Goal: Use online tool/utility: Utilize a website feature to perform a specific function

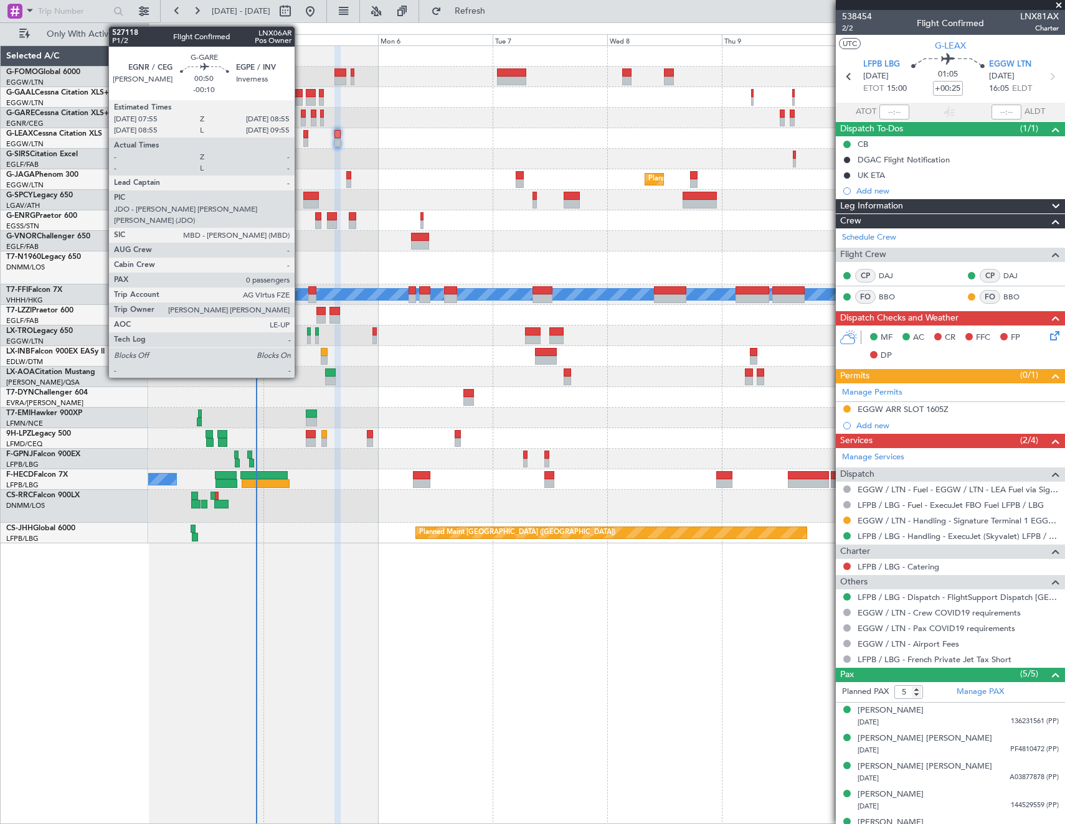
click at [301, 120] on div at bounding box center [303, 122] width 5 height 9
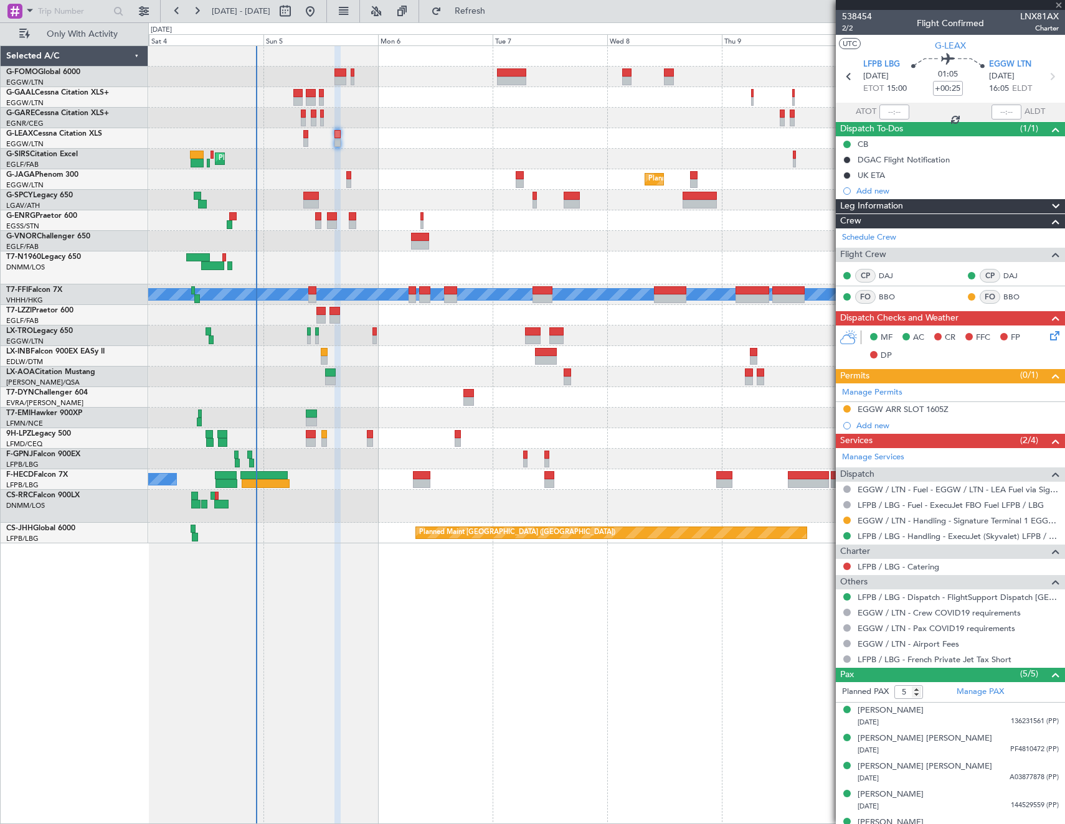
type input "-00:10"
type input "0"
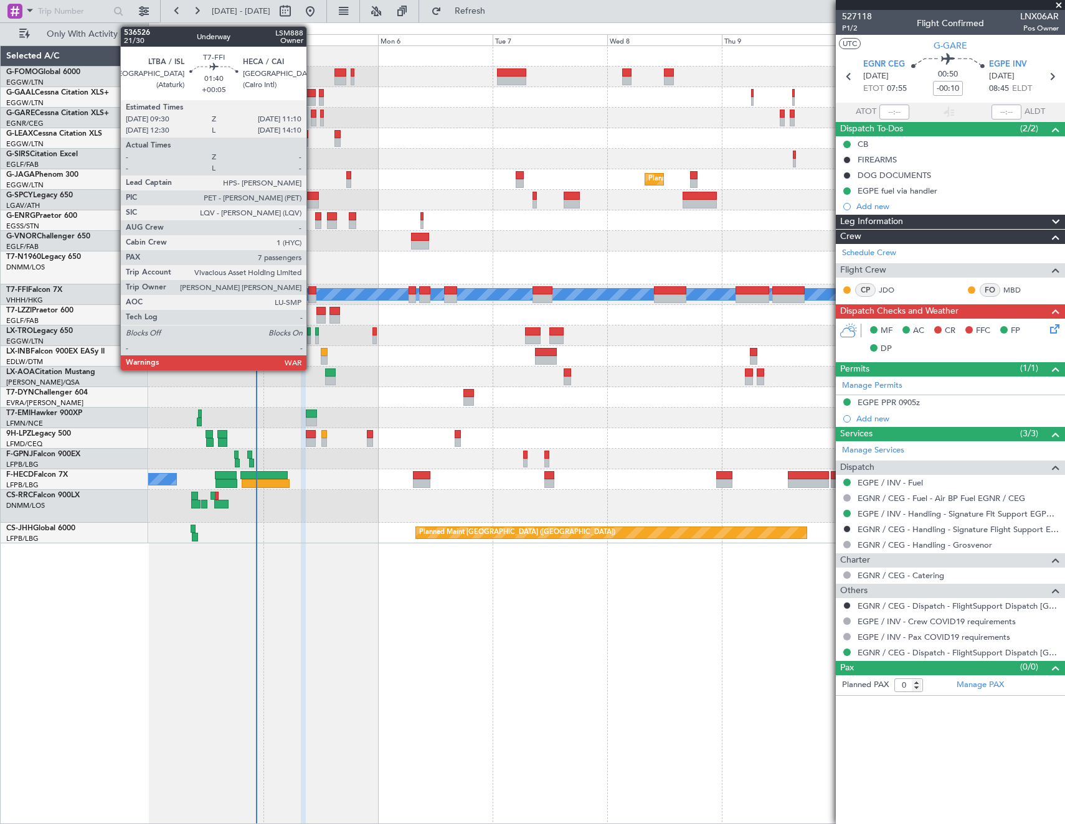
click at [312, 289] on div at bounding box center [312, 290] width 8 height 9
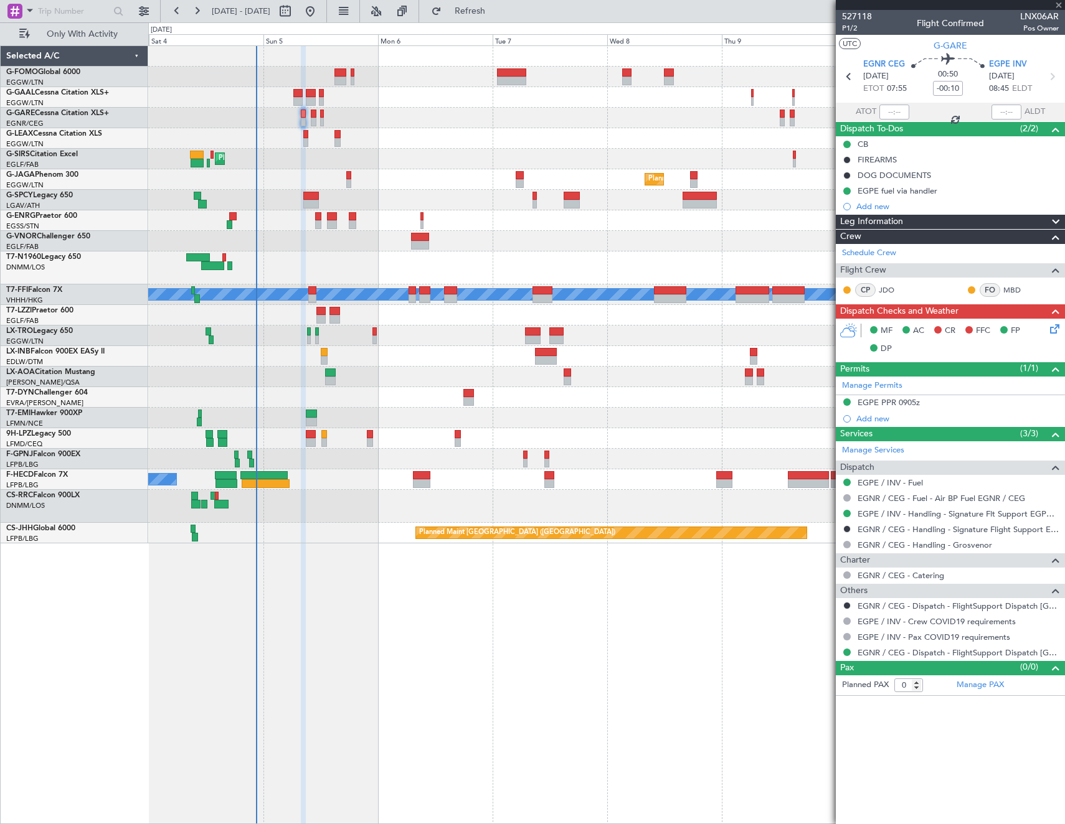
type input "+00:05"
type input "7"
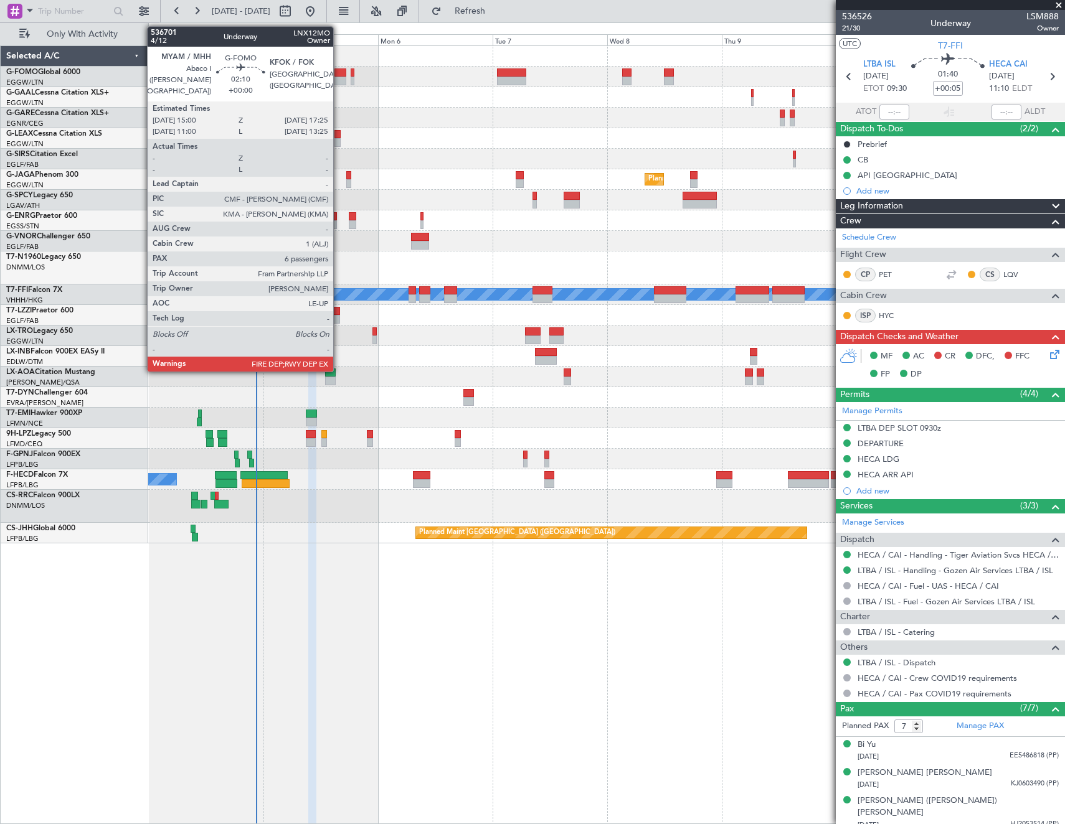
click at [339, 75] on div at bounding box center [340, 72] width 12 height 9
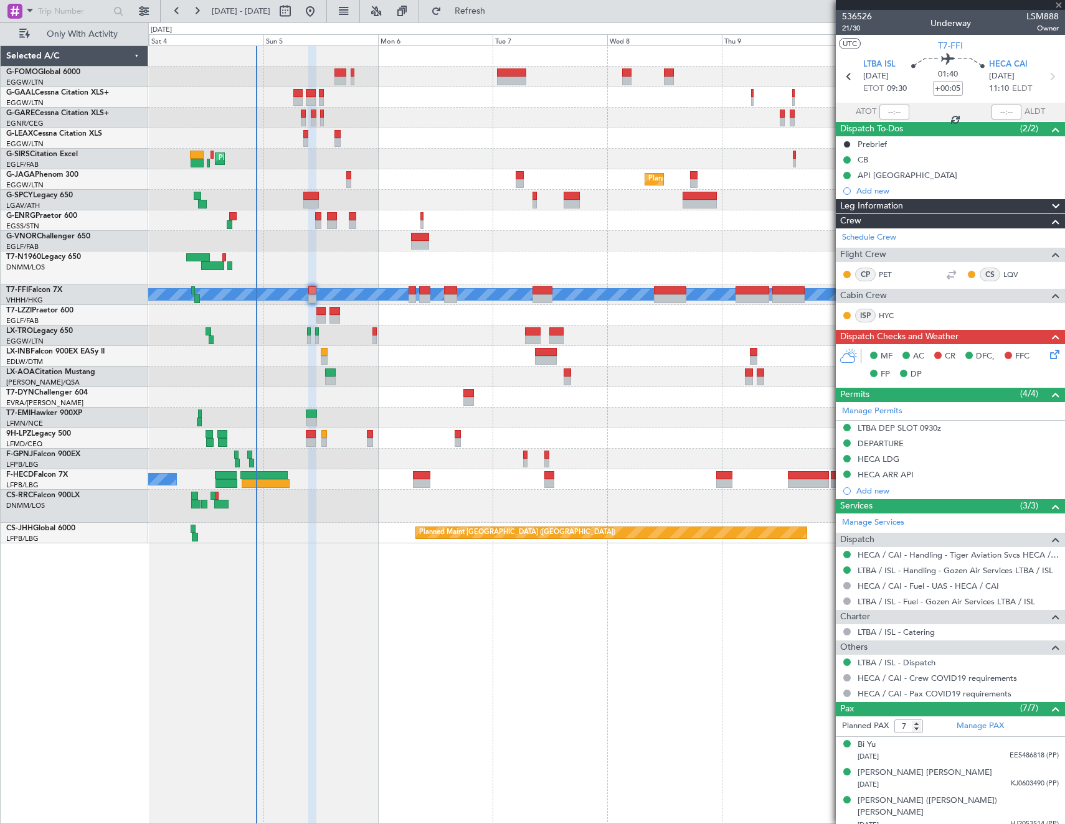
type input "6"
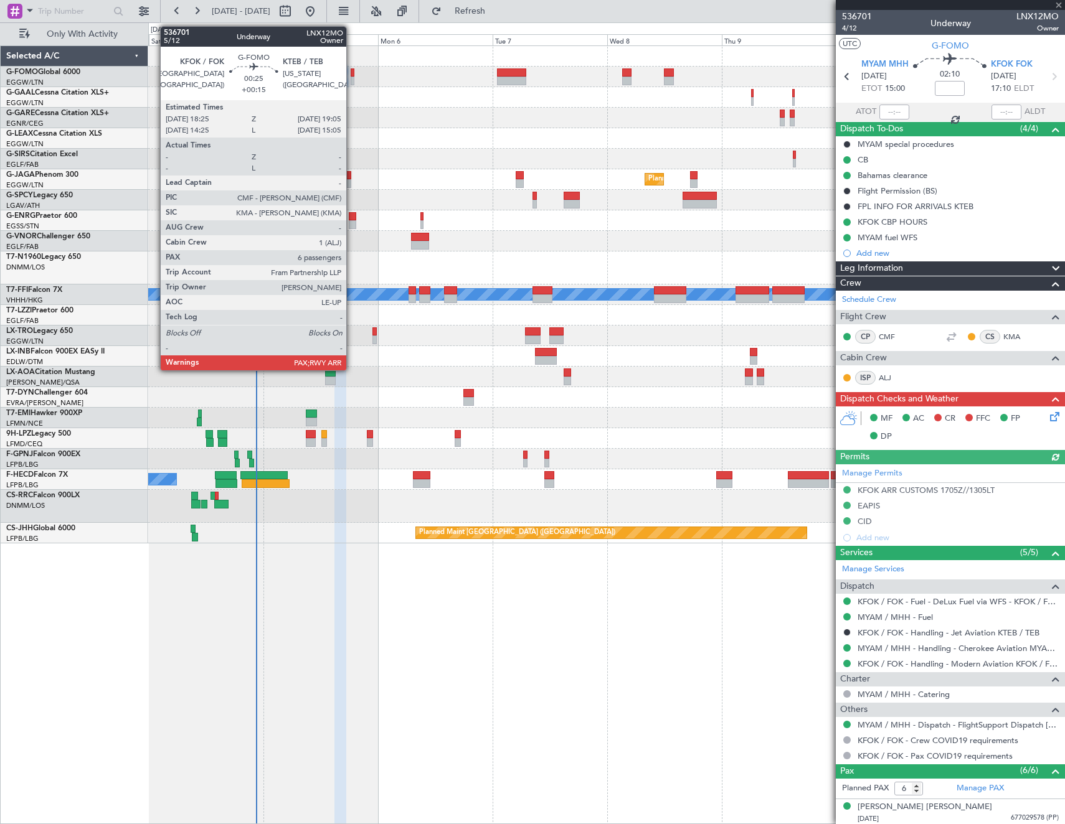
click at [352, 75] on div at bounding box center [353, 72] width 4 height 9
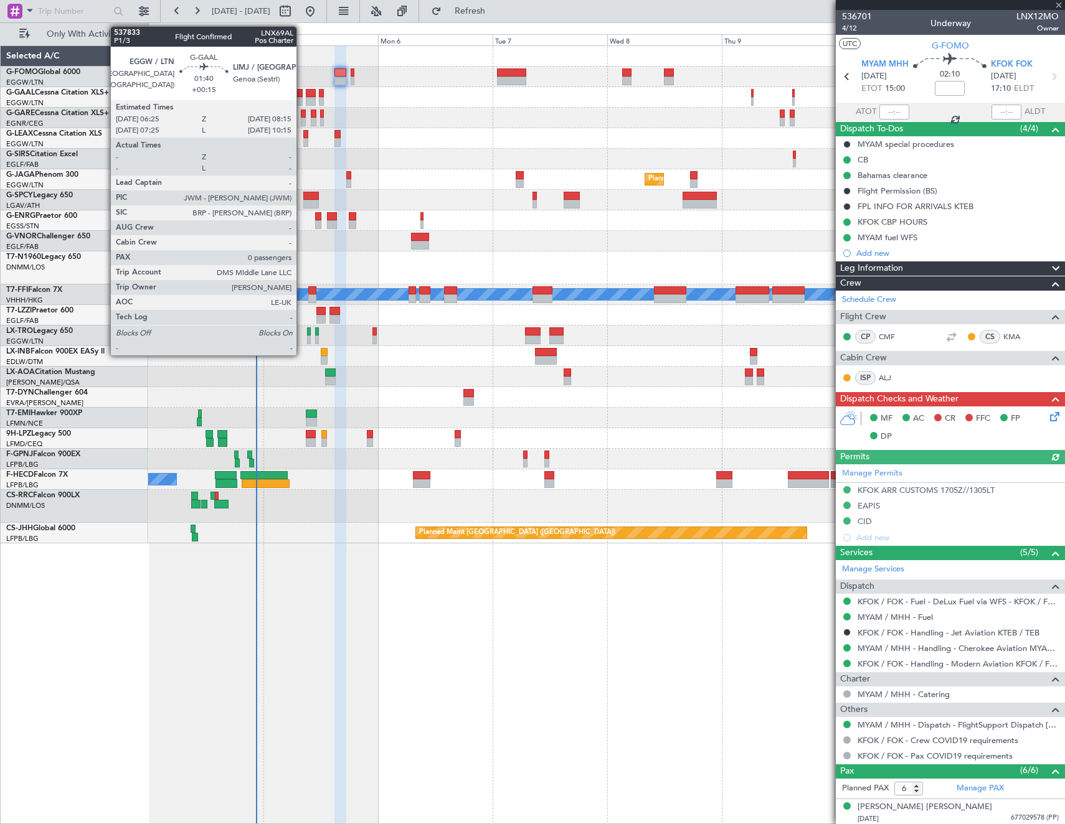
type input "+00:15"
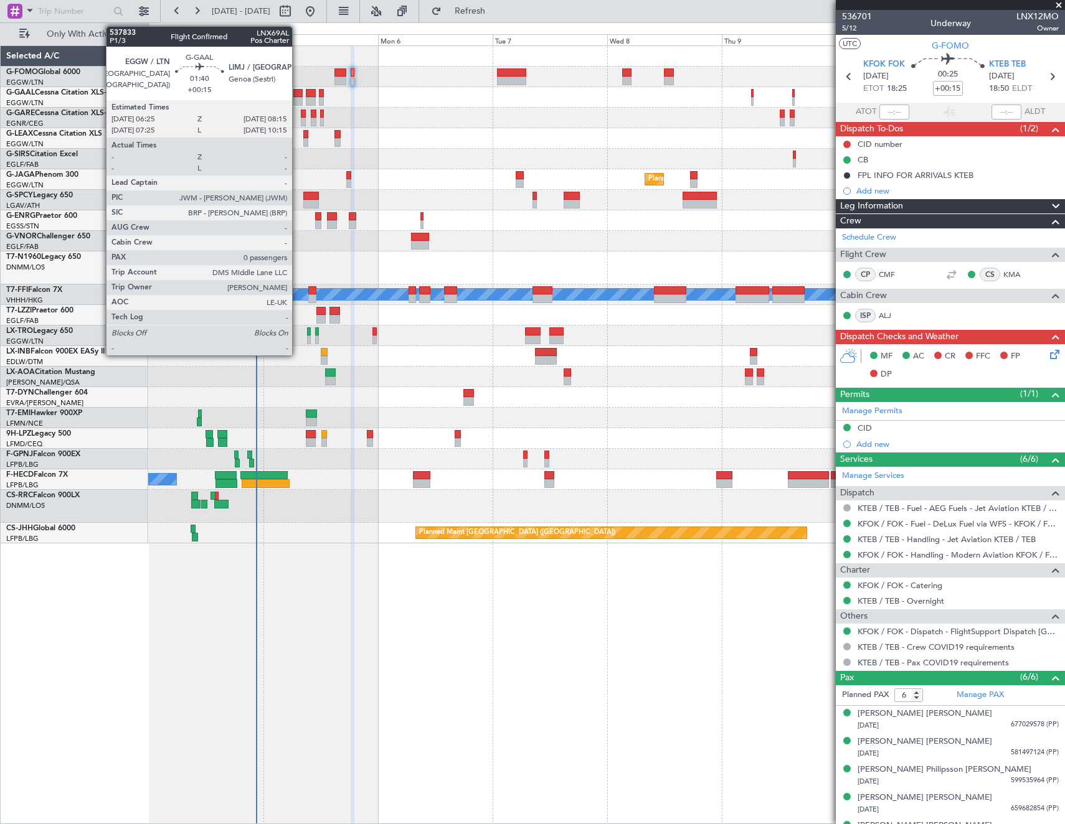
click at [298, 96] on div at bounding box center [297, 93] width 9 height 9
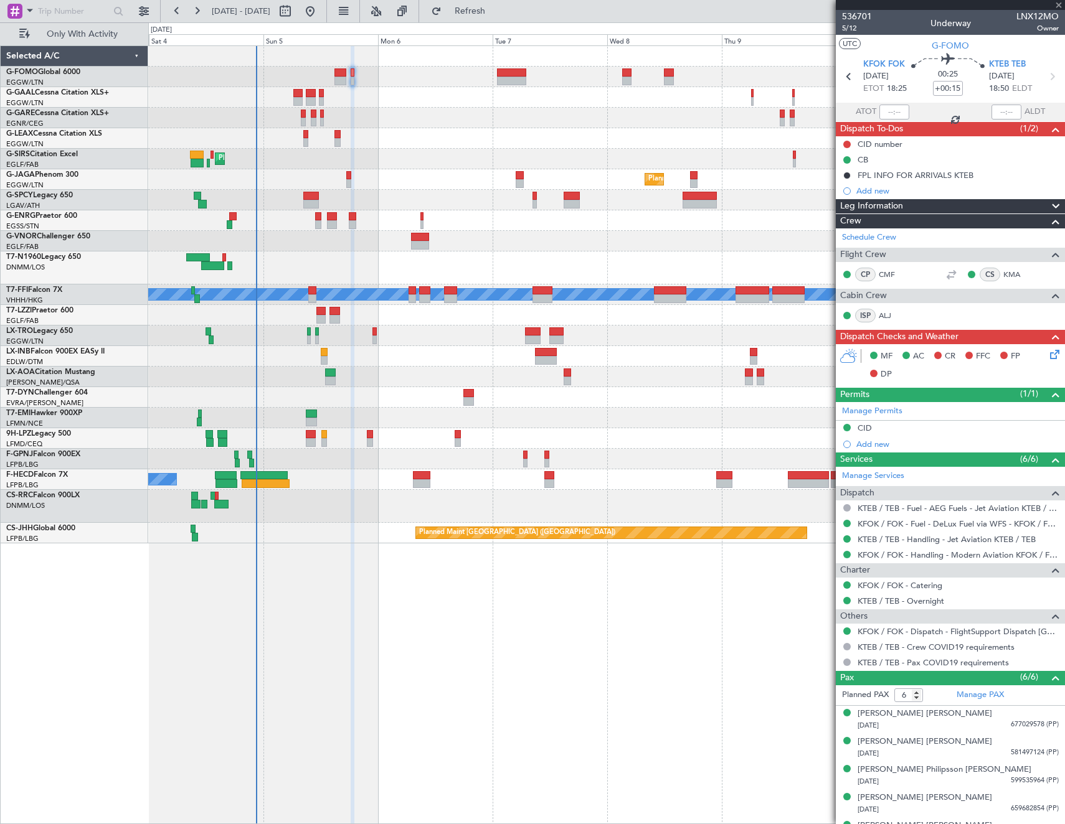
type input "0"
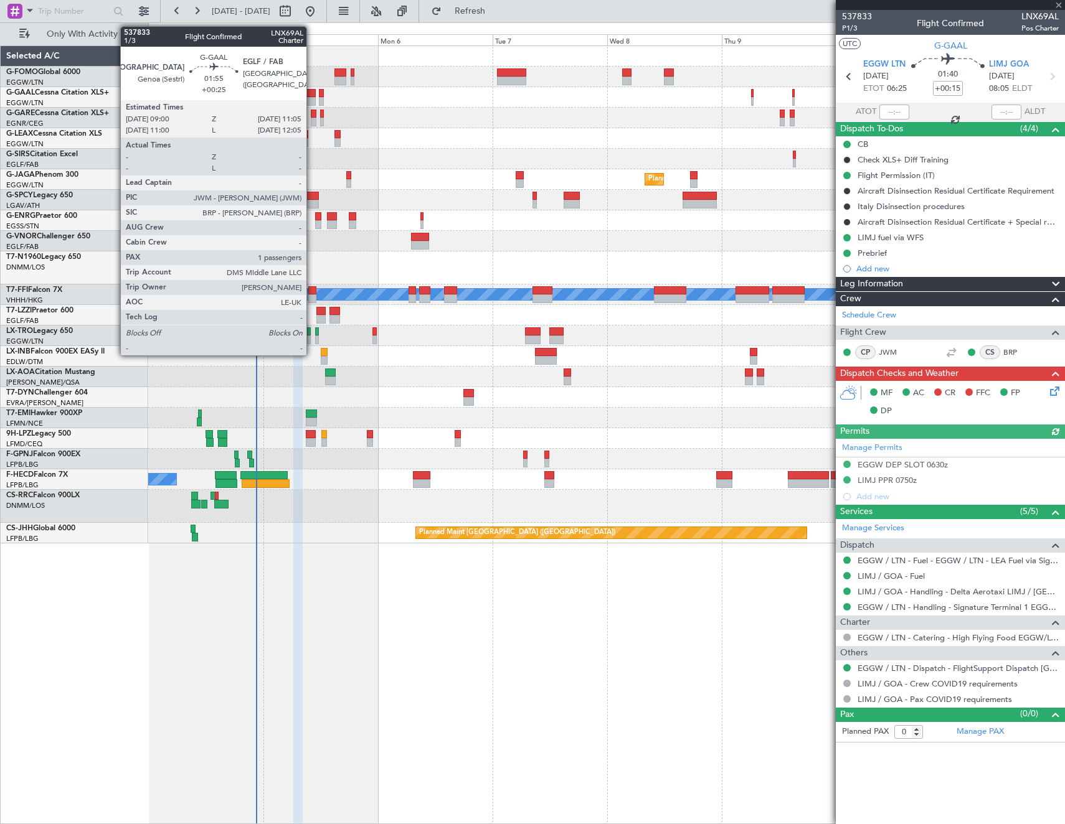
click at [312, 97] on div at bounding box center [311, 93] width 10 height 9
type input "+00:25"
type input "1"
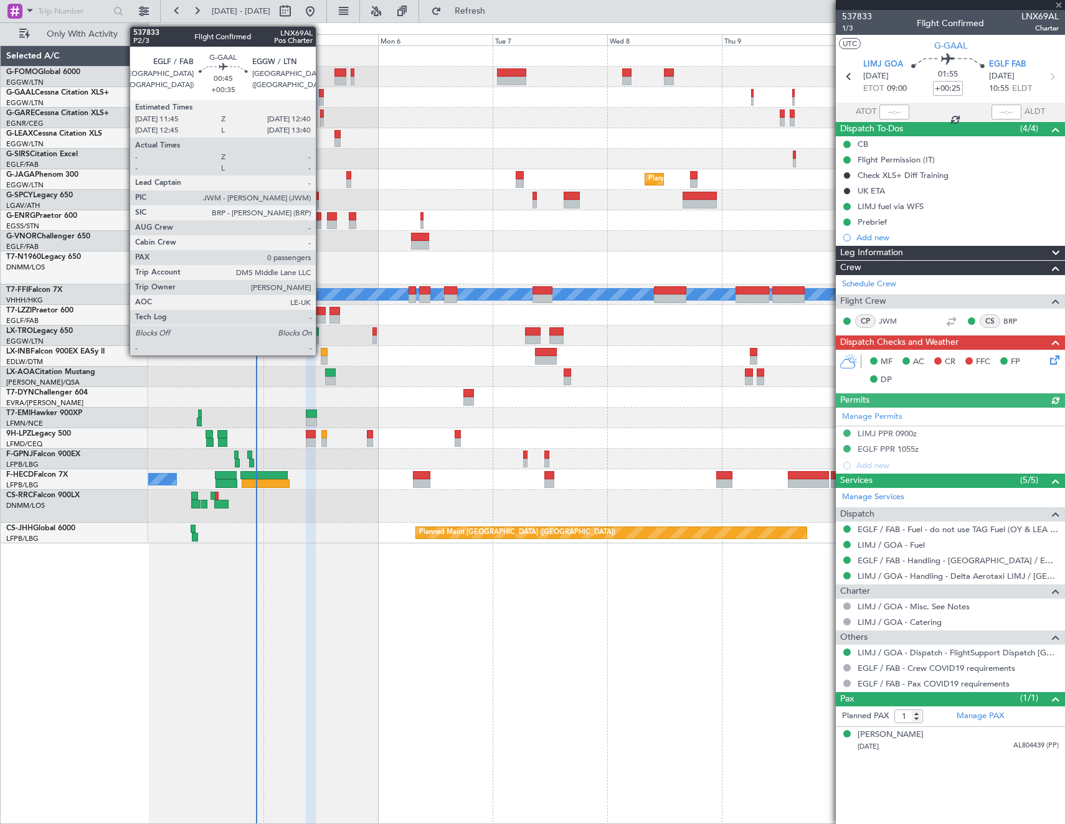
click at [321, 101] on div at bounding box center [321, 101] width 5 height 9
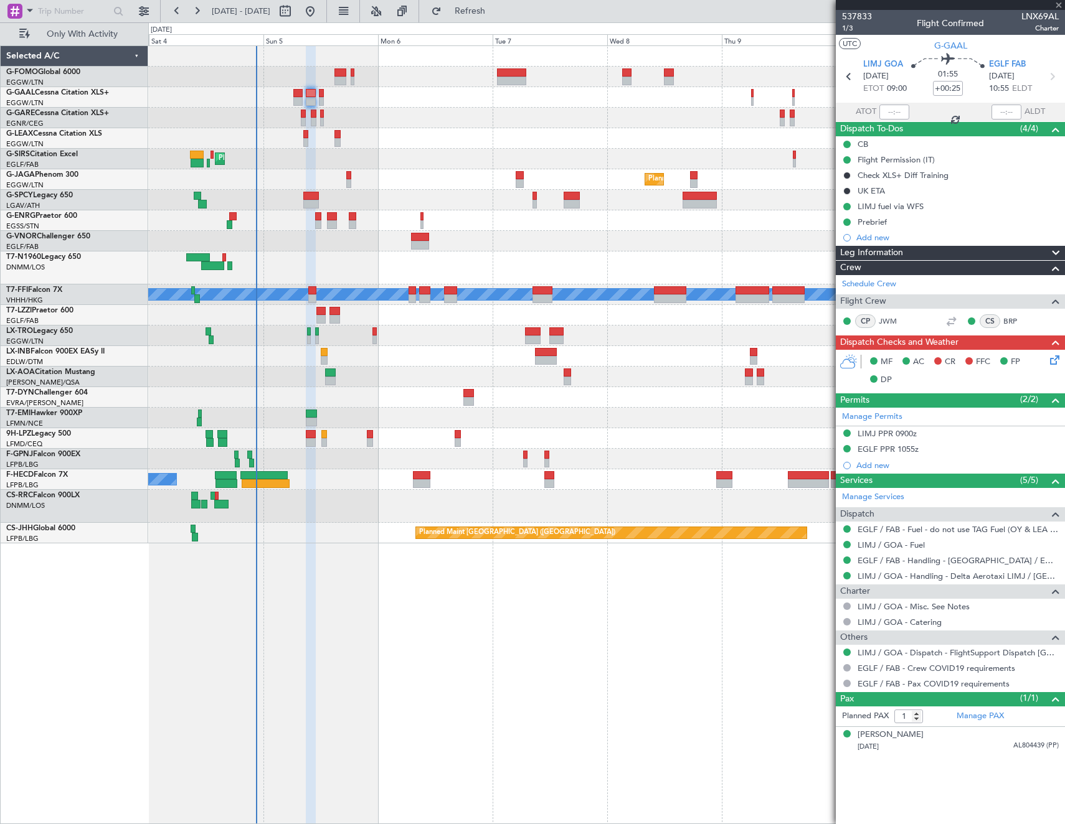
type input "+00:35"
type input "0"
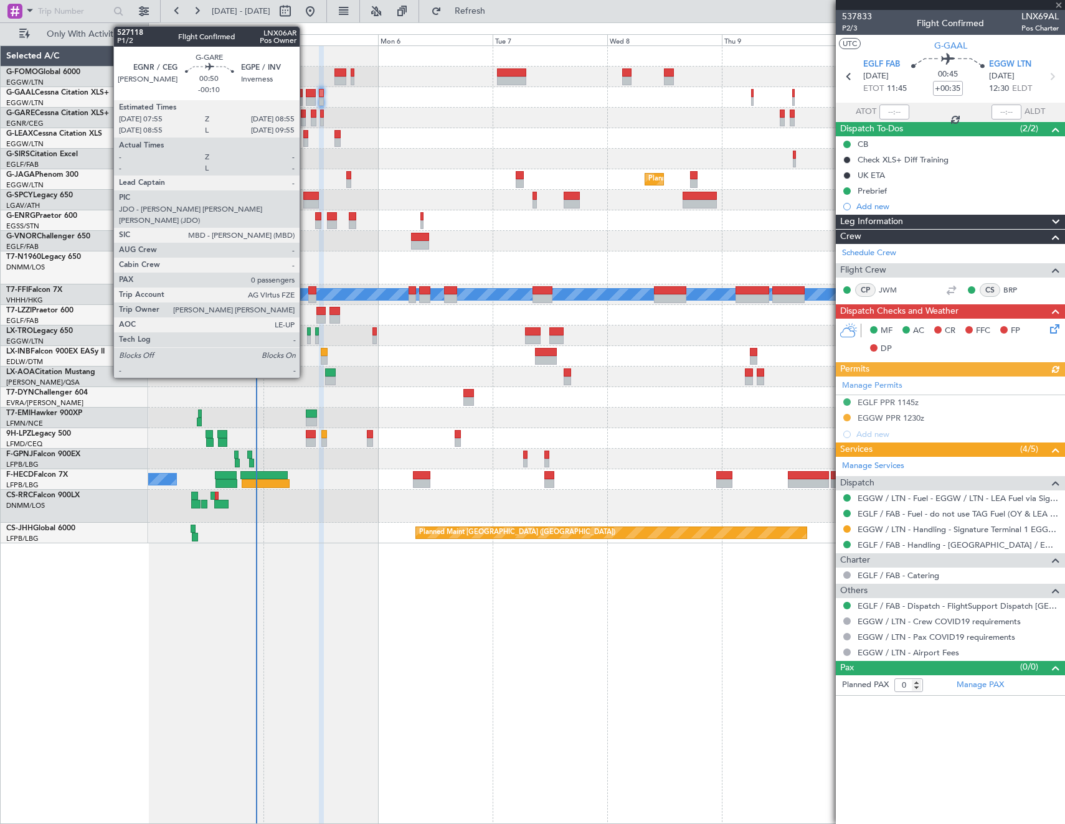
click at [305, 116] on div at bounding box center [303, 114] width 5 height 9
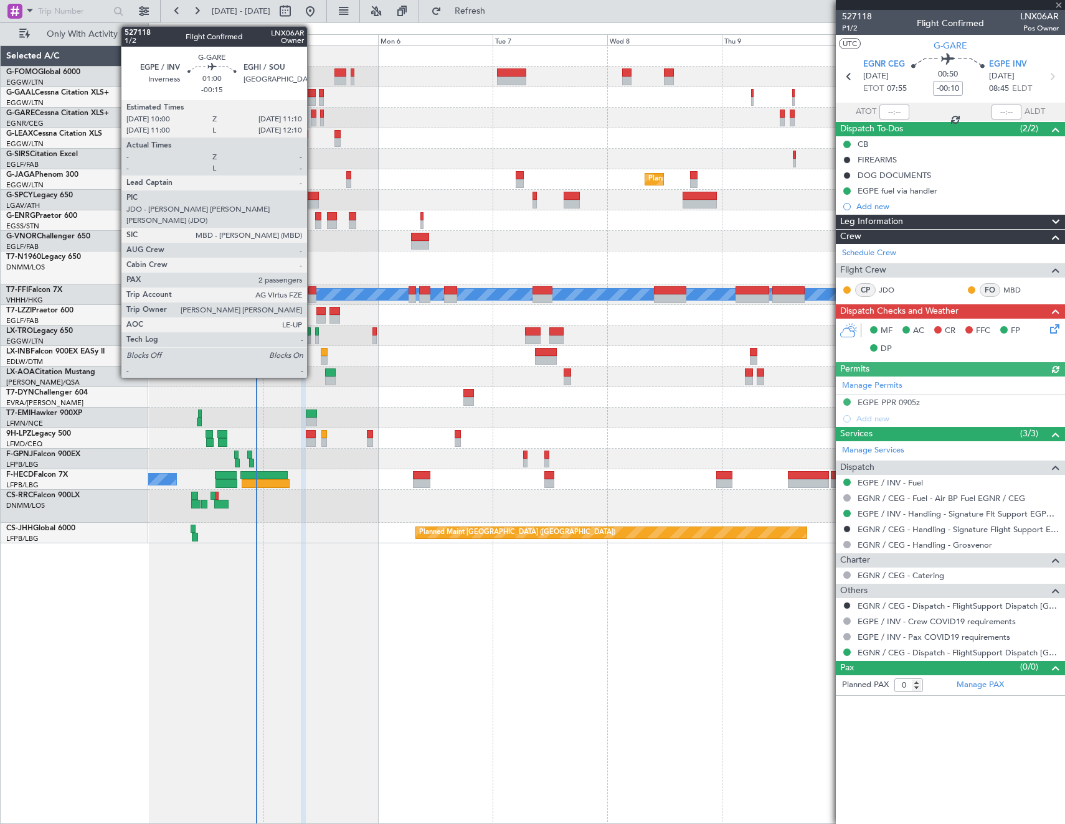
click at [313, 116] on div at bounding box center [314, 114] width 6 height 9
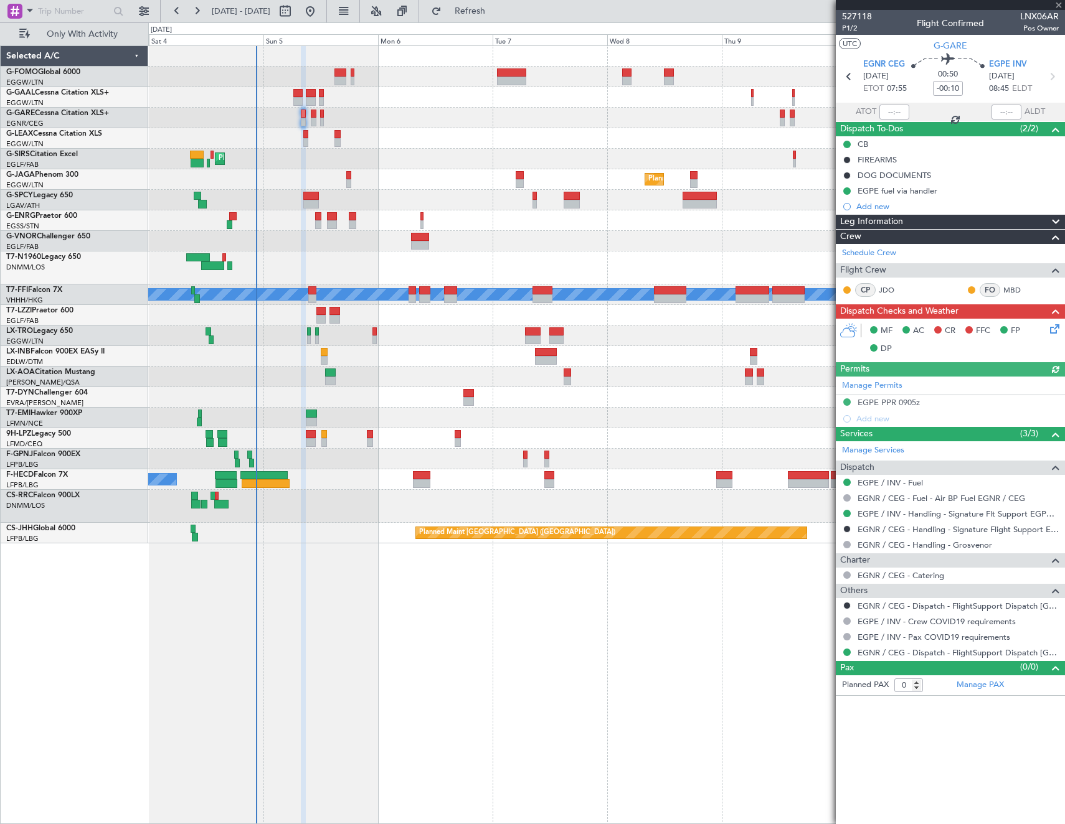
type input "-00:15"
type input "2"
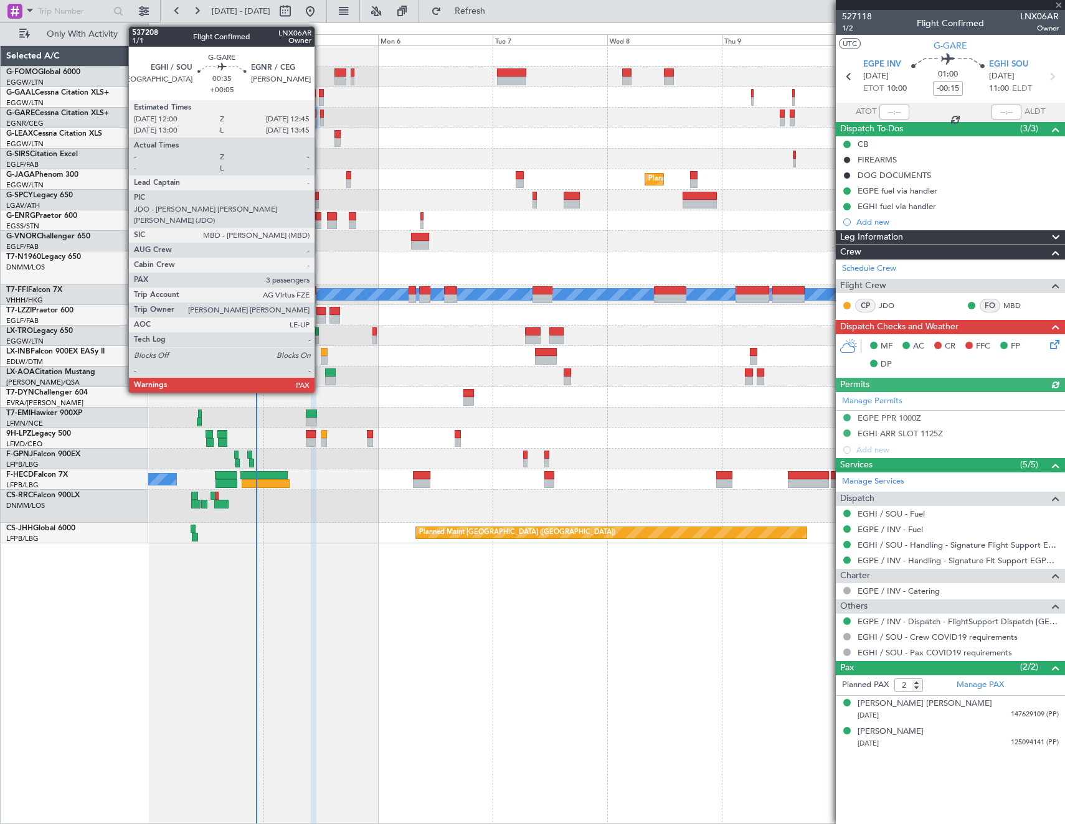
click at [320, 114] on div at bounding box center [322, 114] width 4 height 9
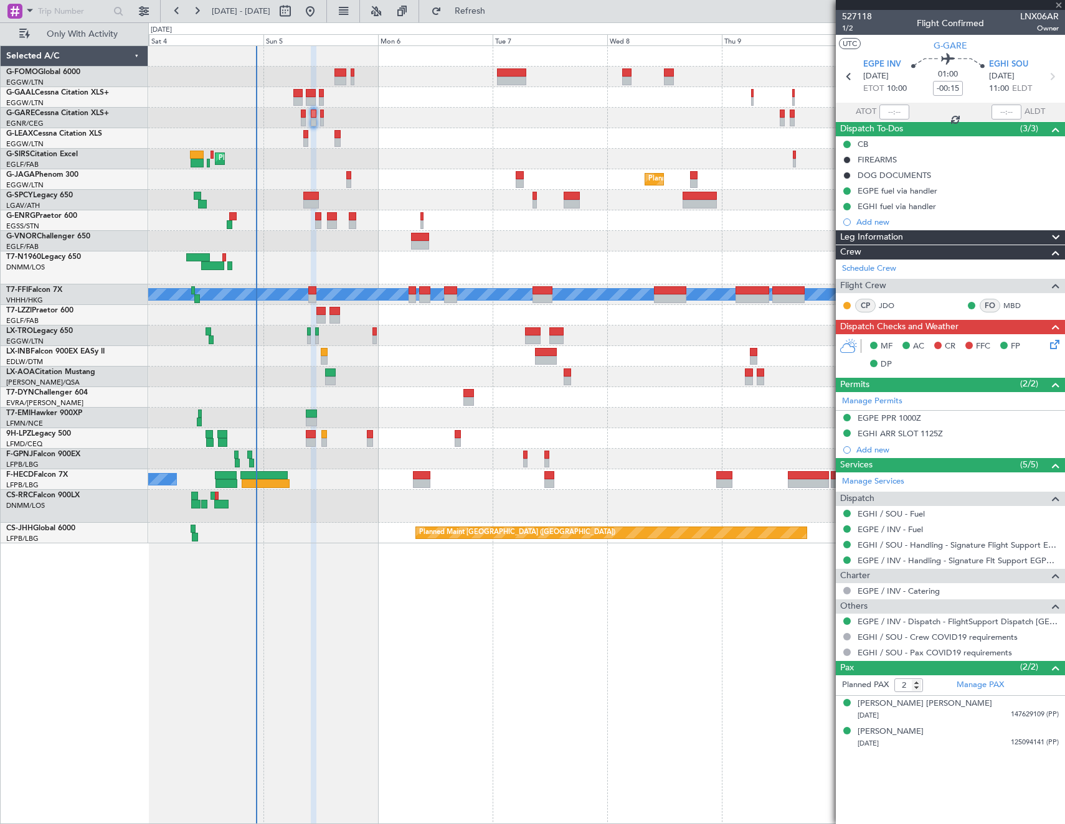
type input "+00:05"
type input "3"
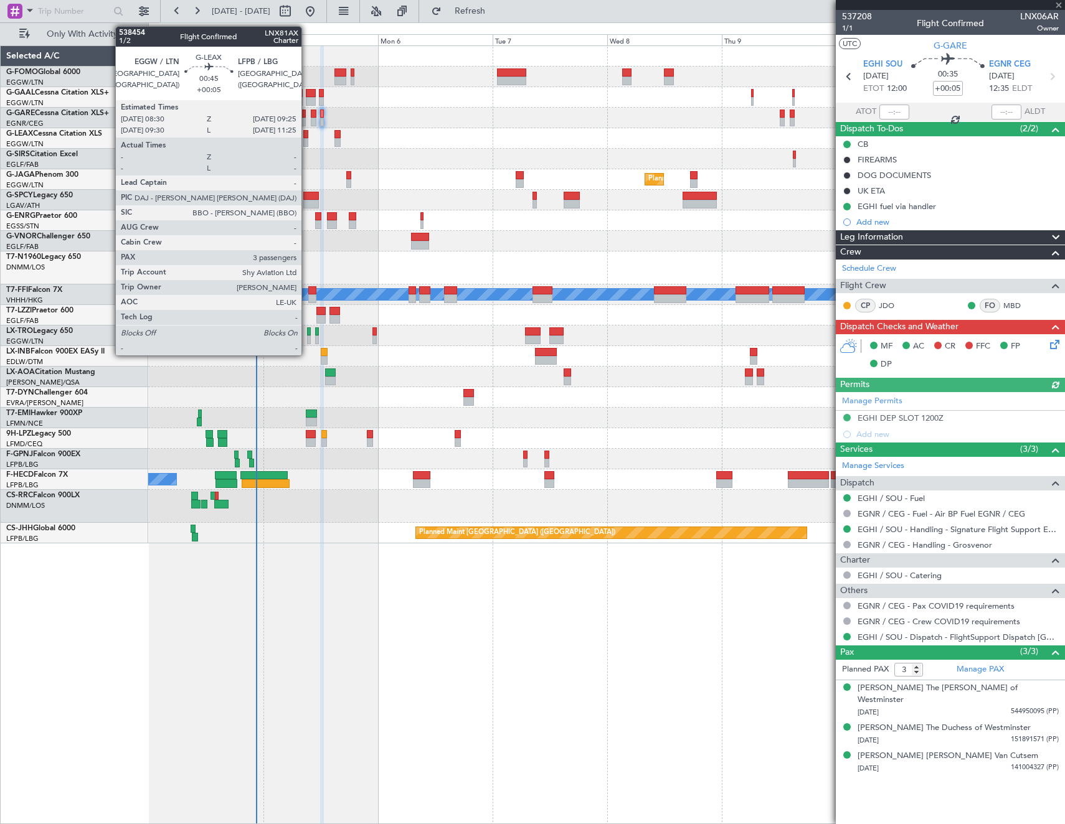
click at [307, 132] on div at bounding box center [305, 134] width 5 height 9
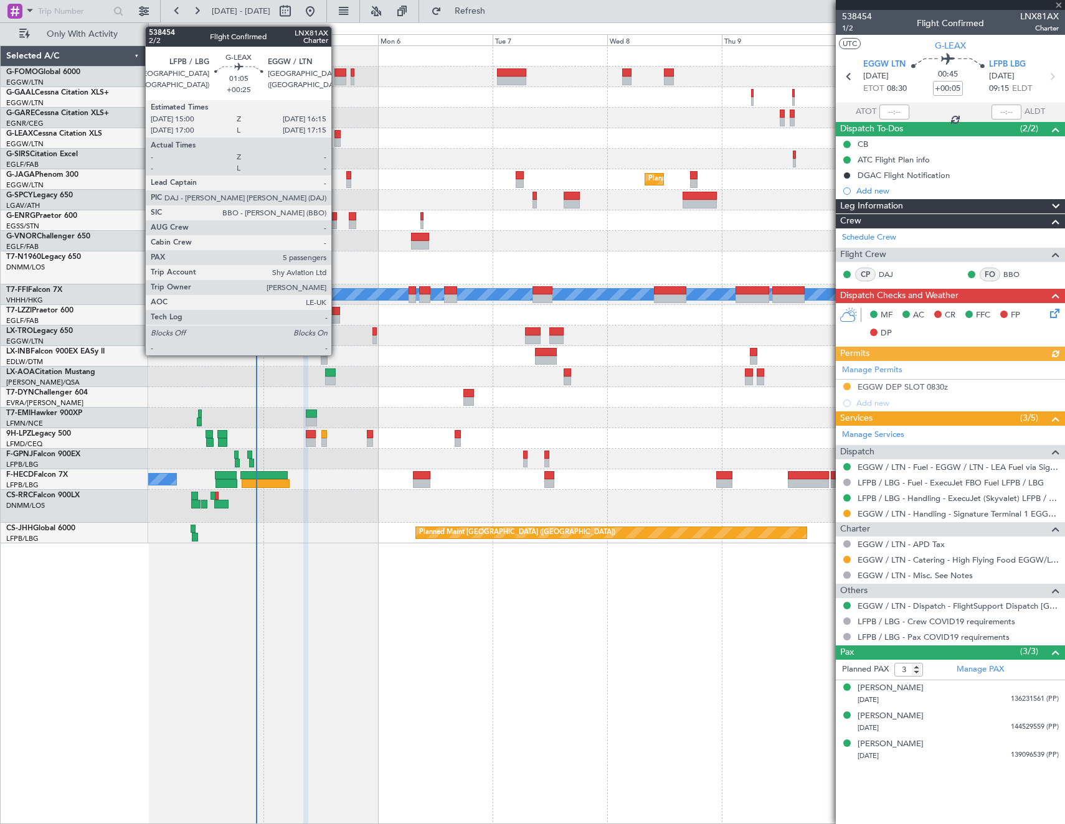
click at [337, 138] on div at bounding box center [337, 142] width 6 height 9
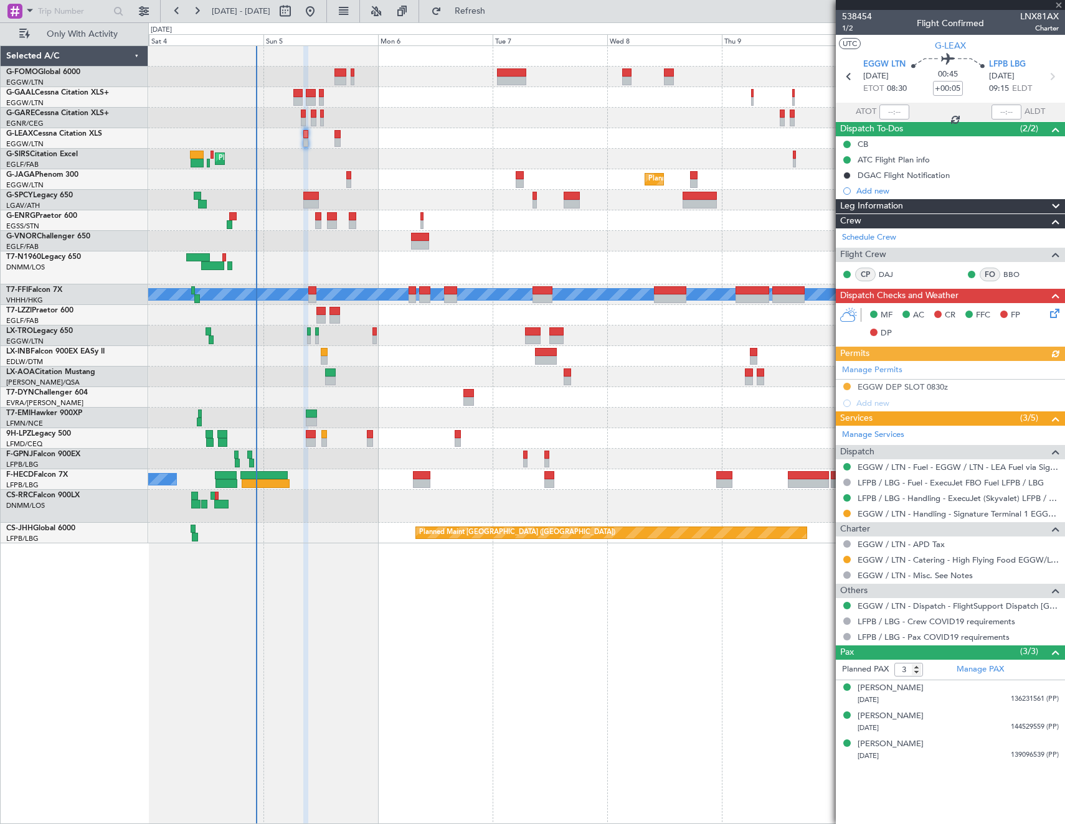
type input "+00:25"
type input "5"
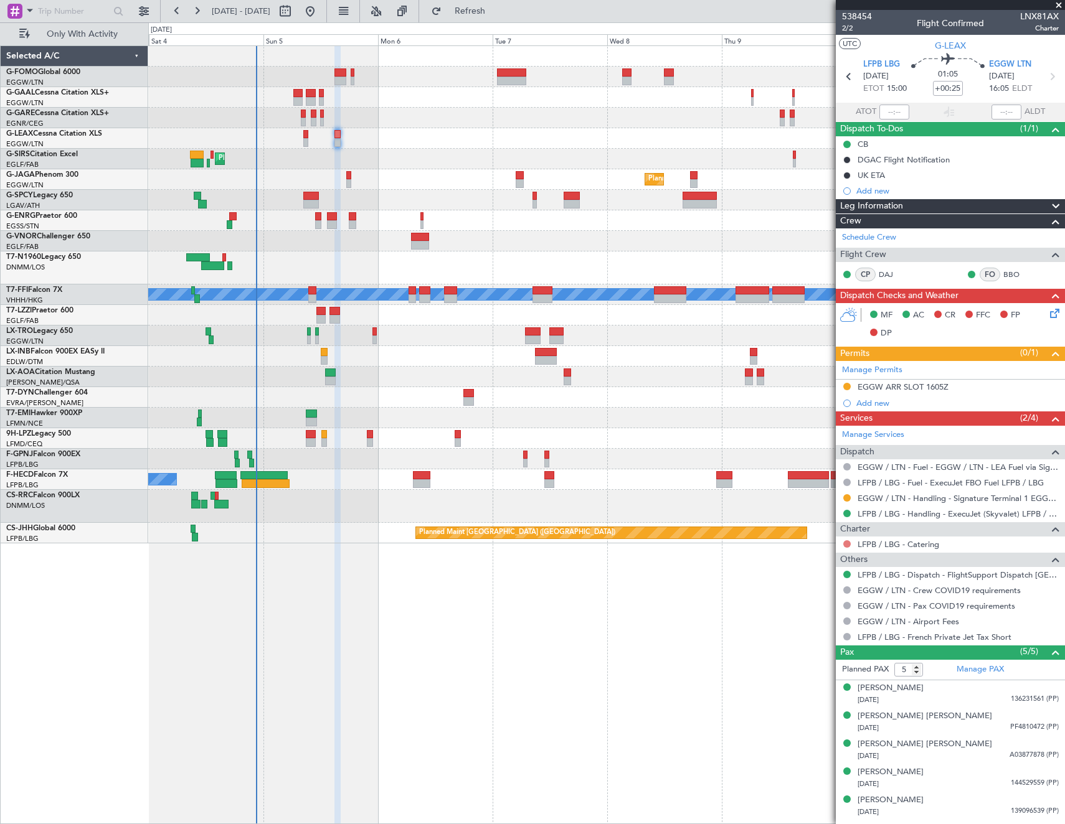
click at [846, 541] on button at bounding box center [846, 544] width 7 height 7
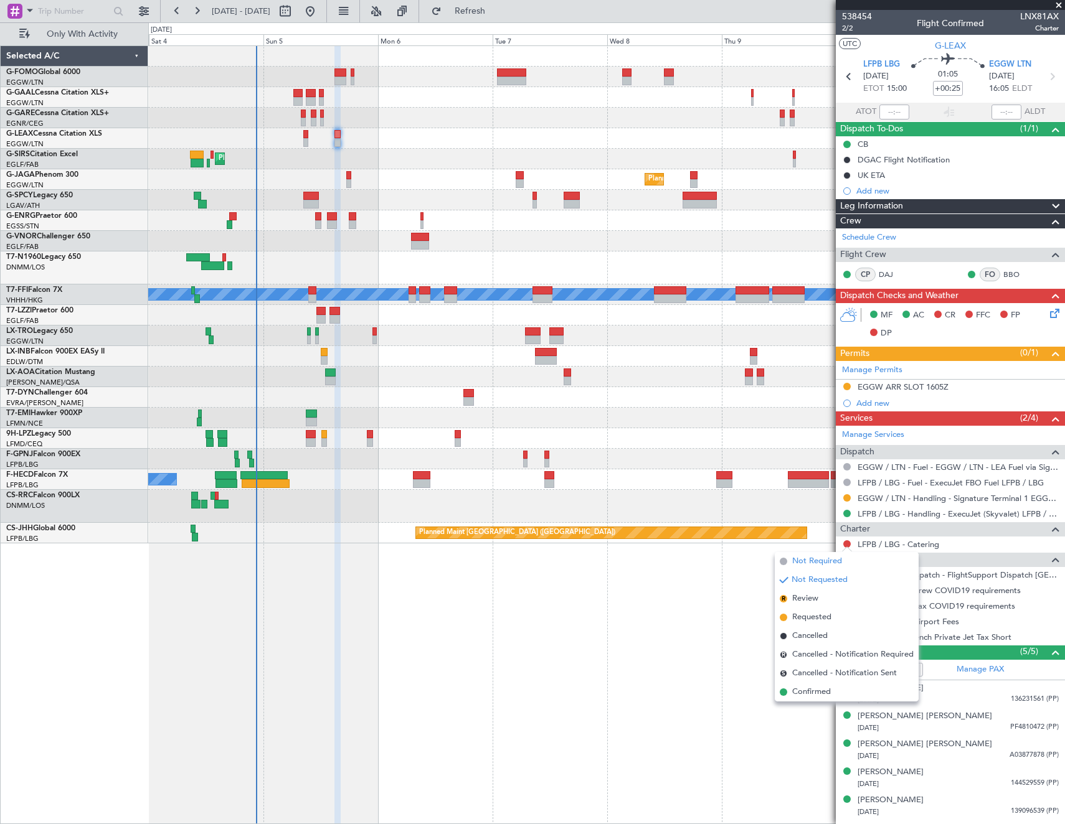
click at [818, 562] on span "Not Required" at bounding box center [817, 561] width 50 height 12
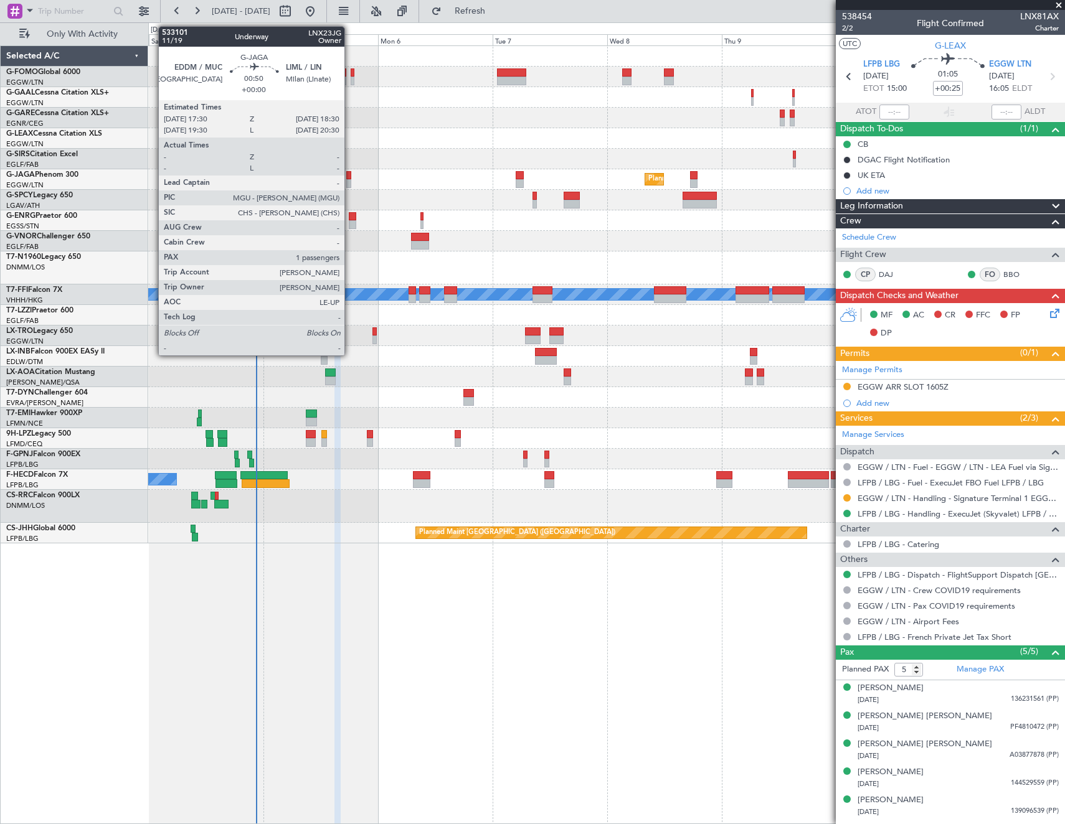
click at [350, 176] on div at bounding box center [348, 175] width 5 height 9
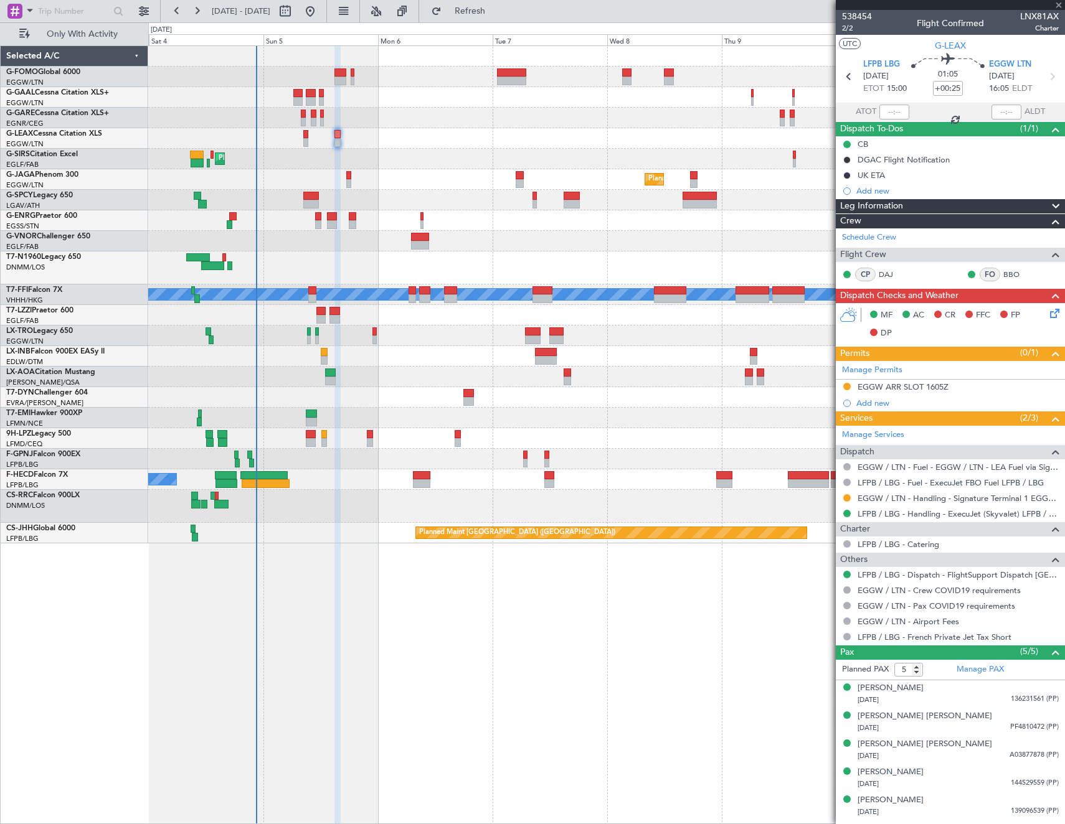
type input "1"
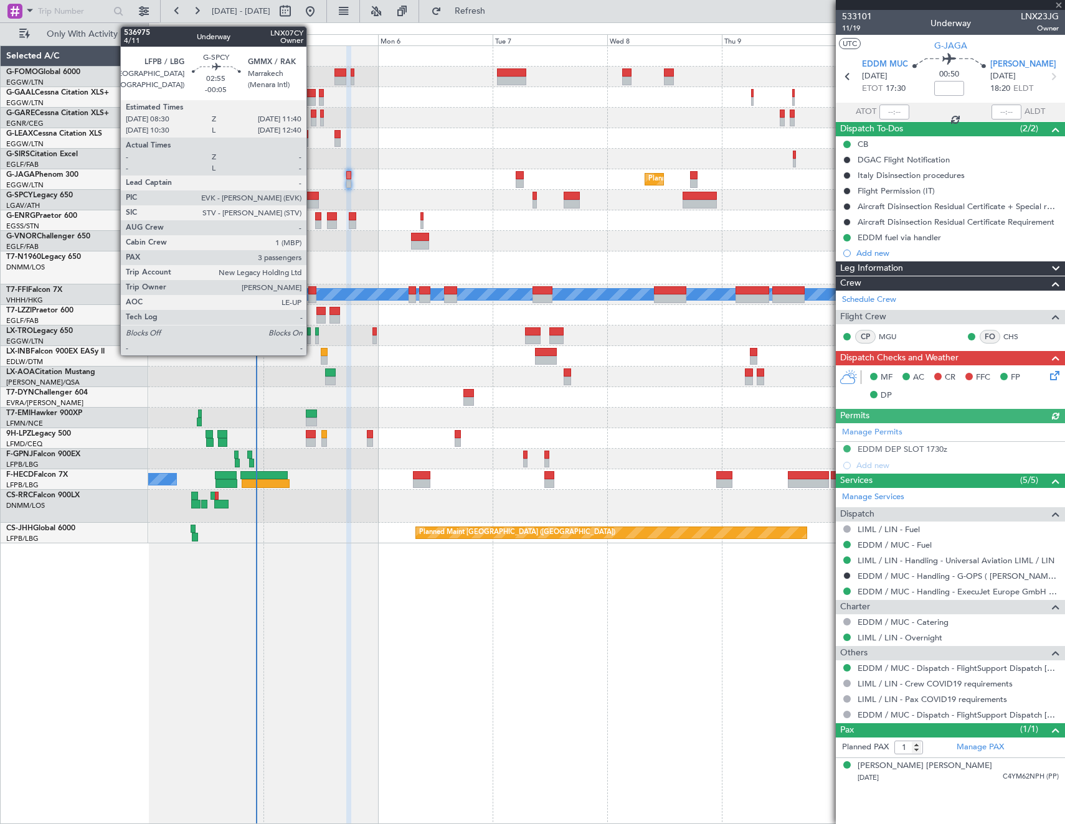
click at [312, 201] on div at bounding box center [311, 204] width 16 height 9
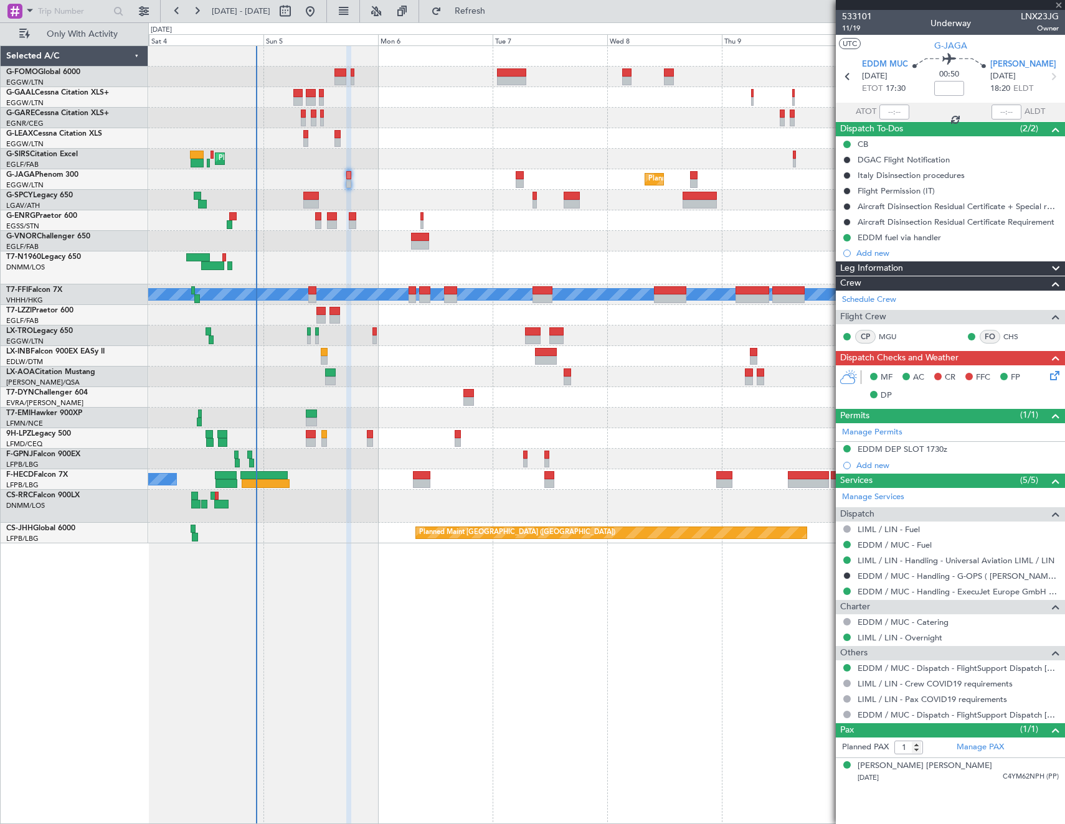
type input "-00:05"
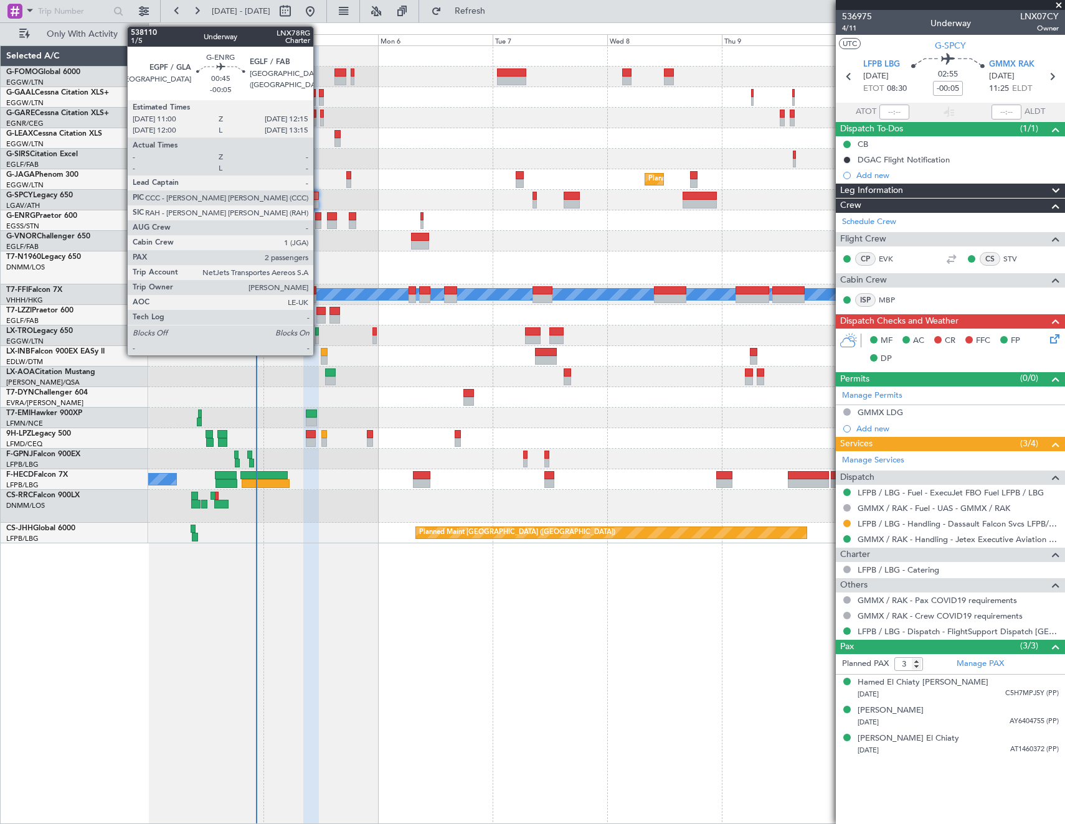
click at [319, 213] on div at bounding box center [318, 216] width 6 height 9
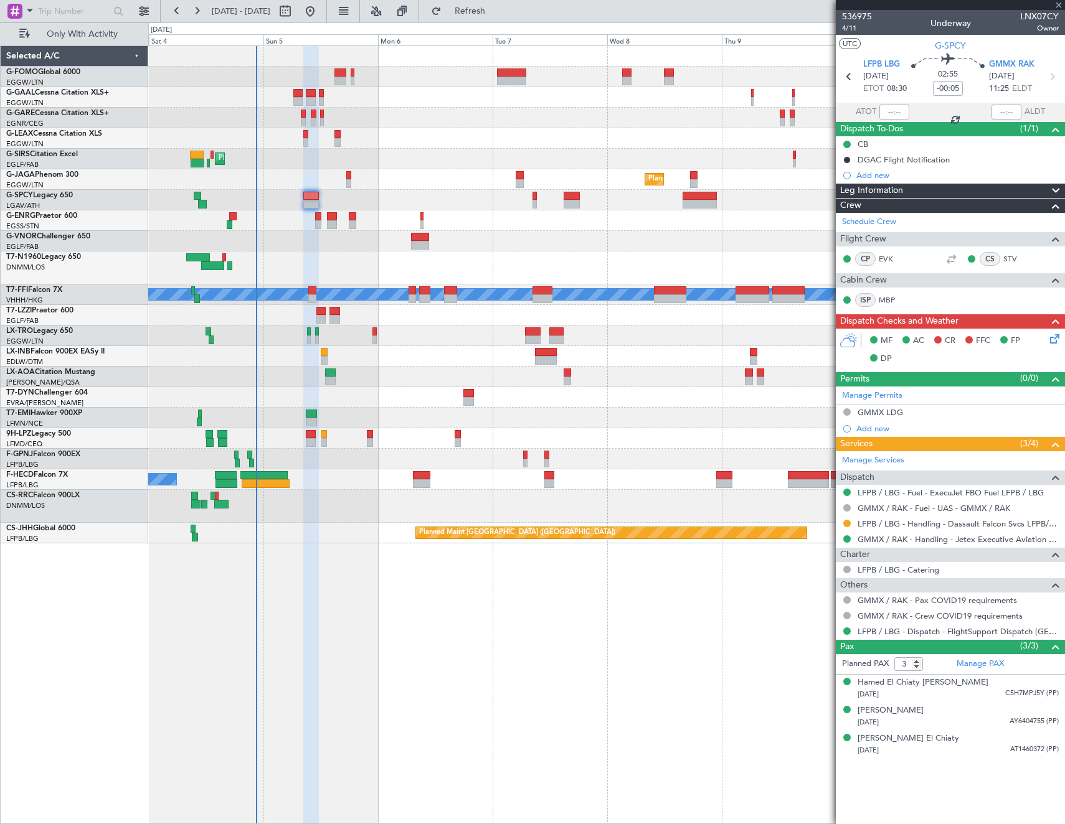
type input "2"
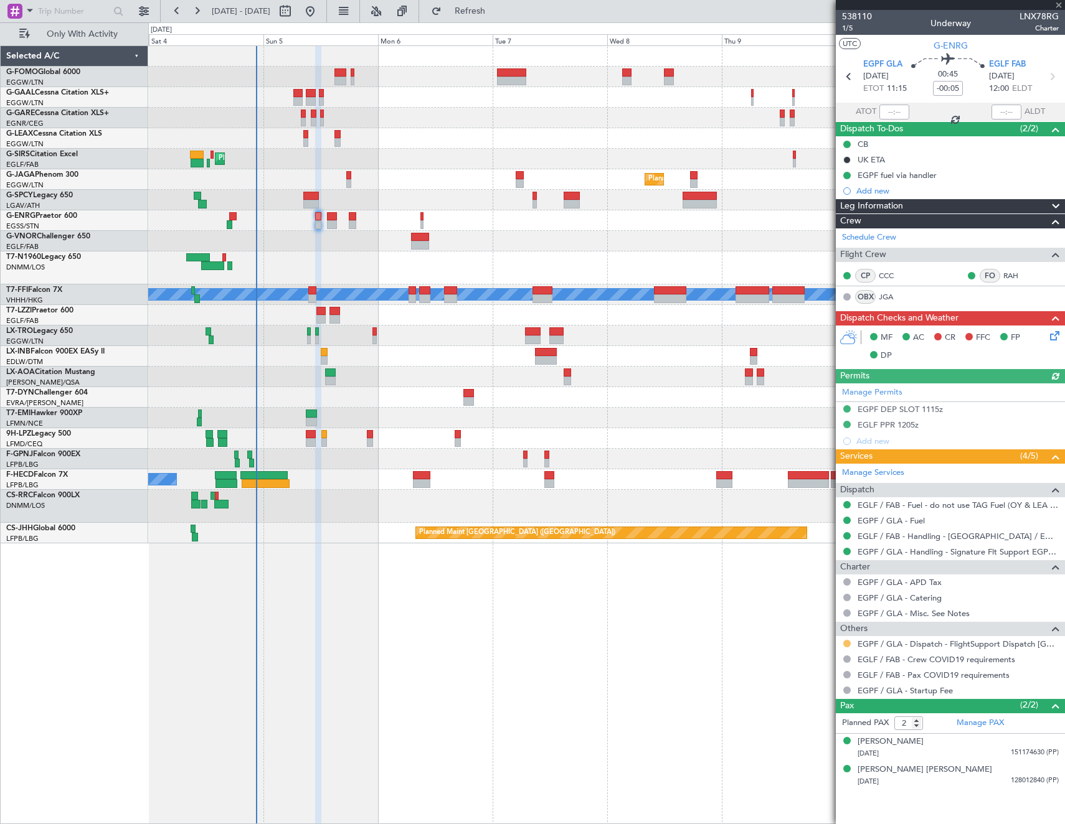
click at [846, 644] on button at bounding box center [846, 643] width 7 height 7
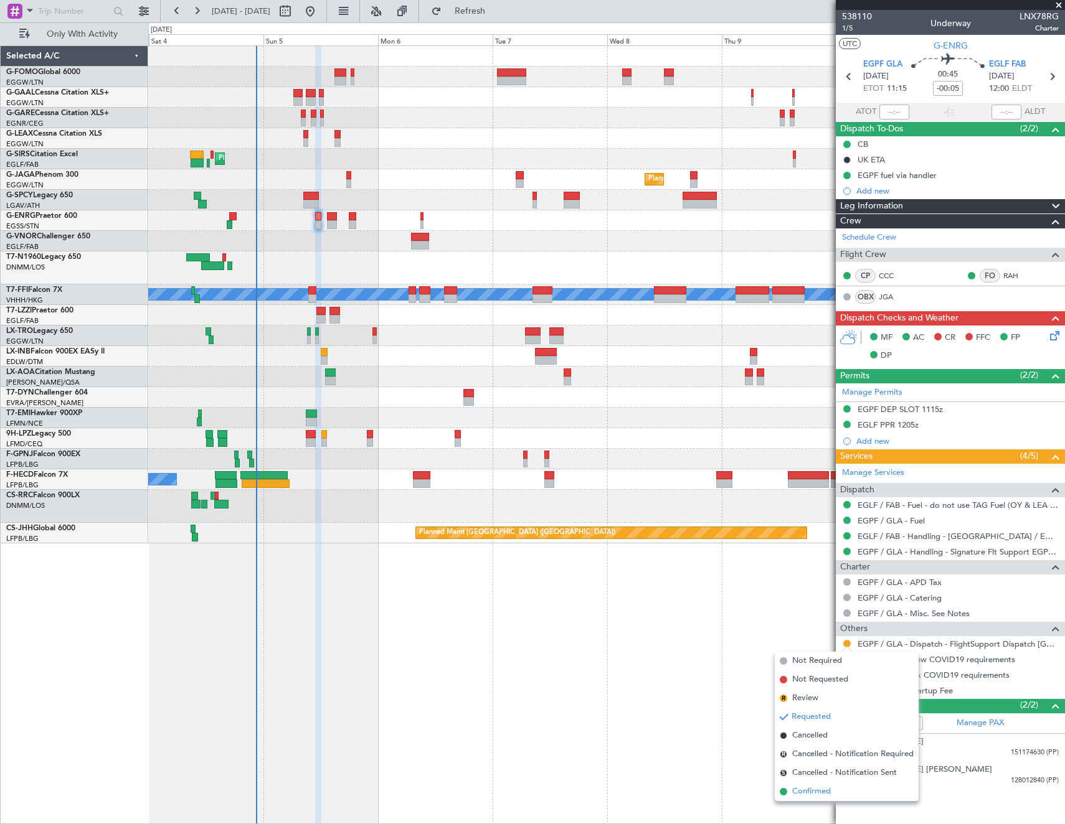
click at [806, 795] on span "Confirmed" at bounding box center [811, 792] width 39 height 12
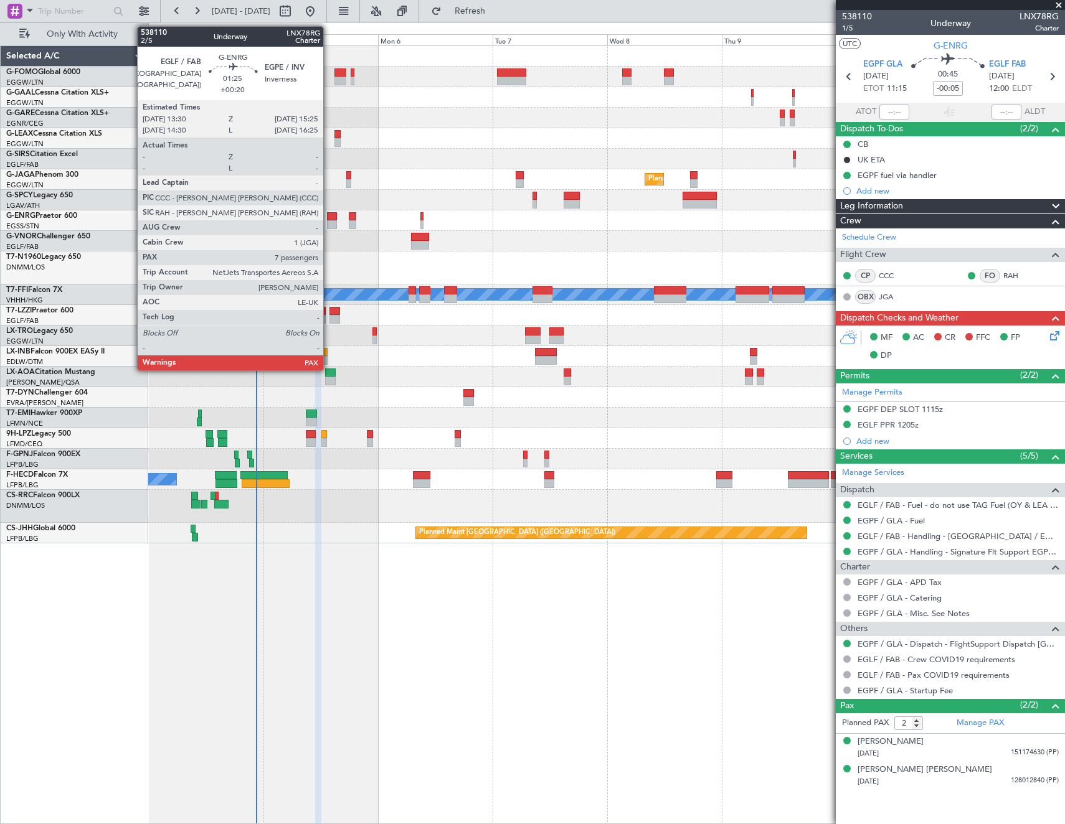
click at [329, 223] on div at bounding box center [331, 224] width 9 height 9
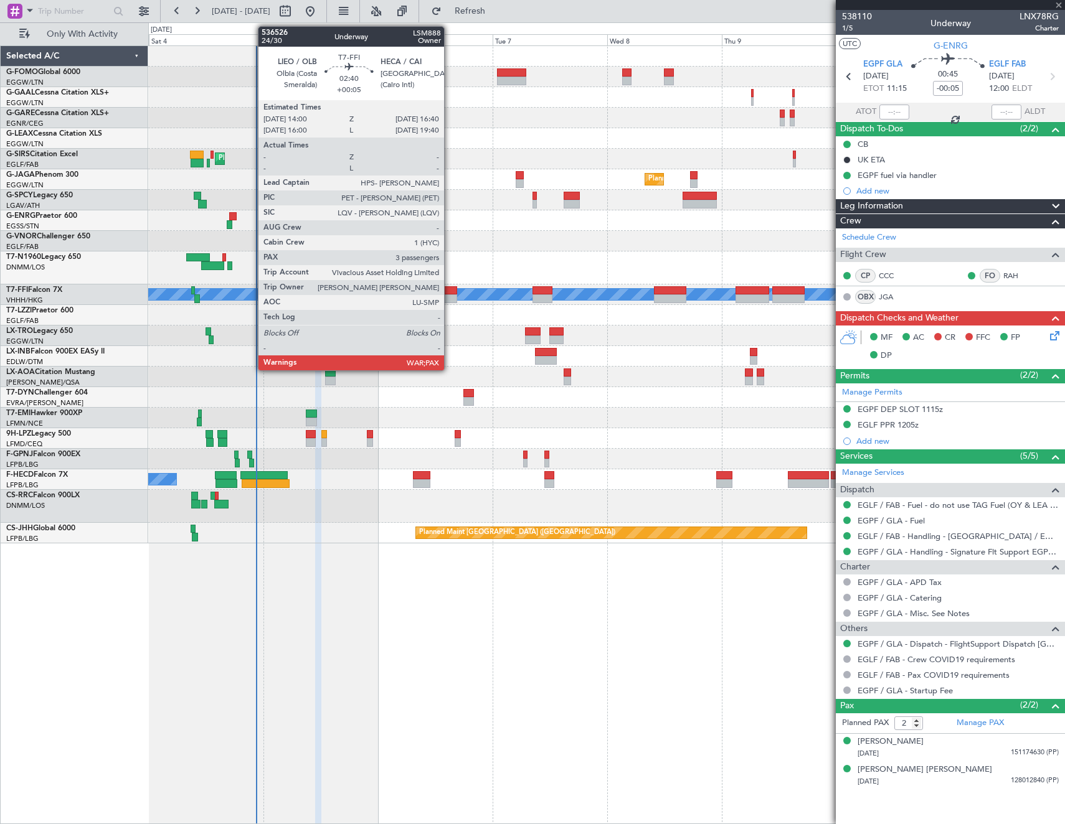
type input "+00:20"
type input "7"
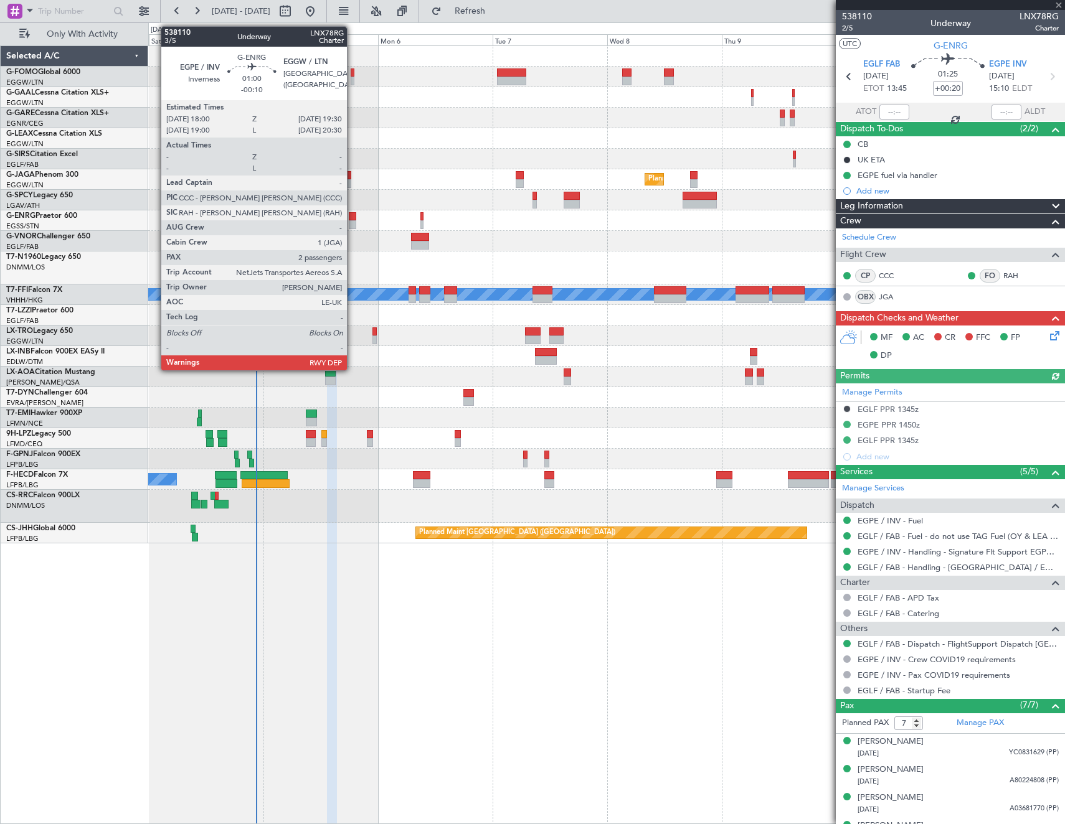
click at [352, 218] on div at bounding box center [352, 216] width 7 height 9
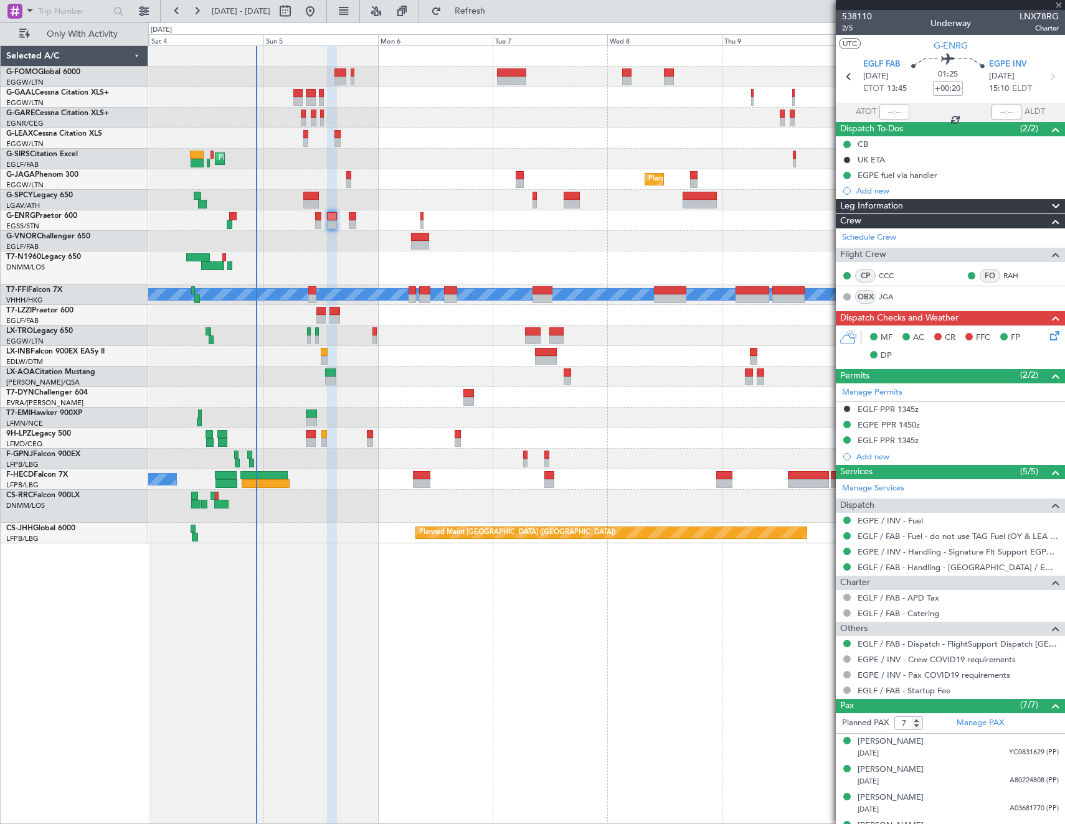
type input "-00:10"
type input "2"
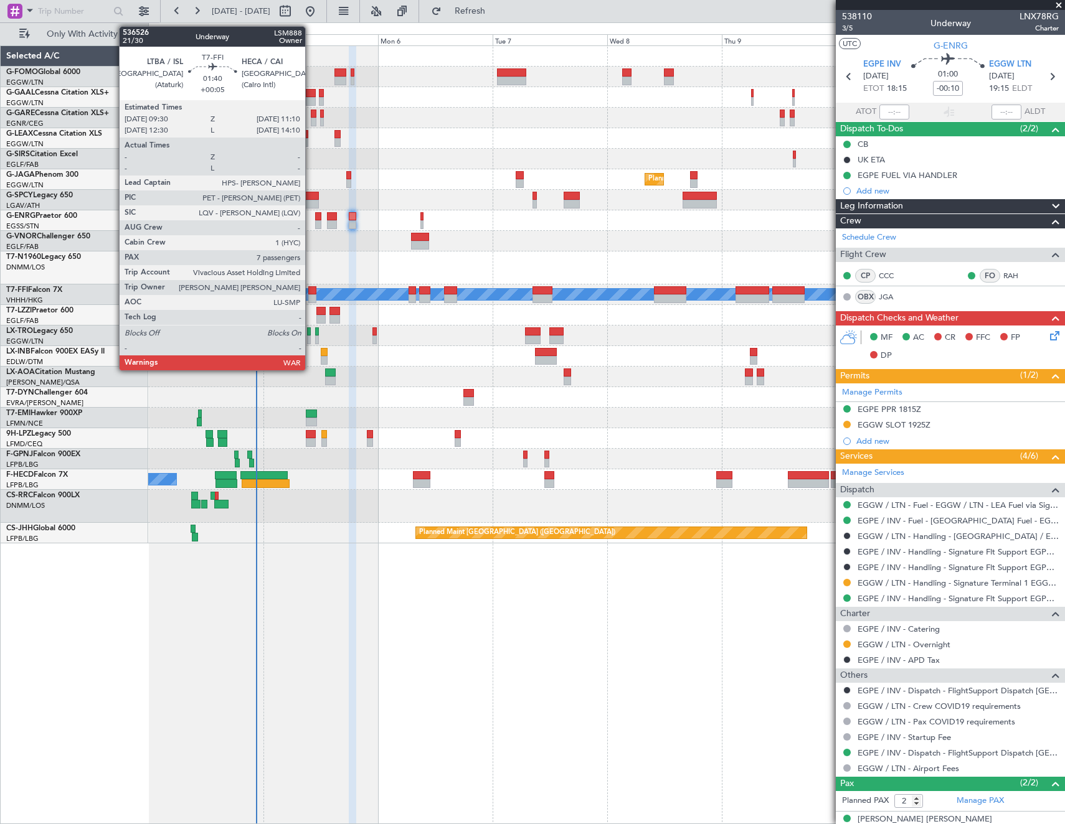
click at [311, 293] on div at bounding box center [312, 290] width 8 height 9
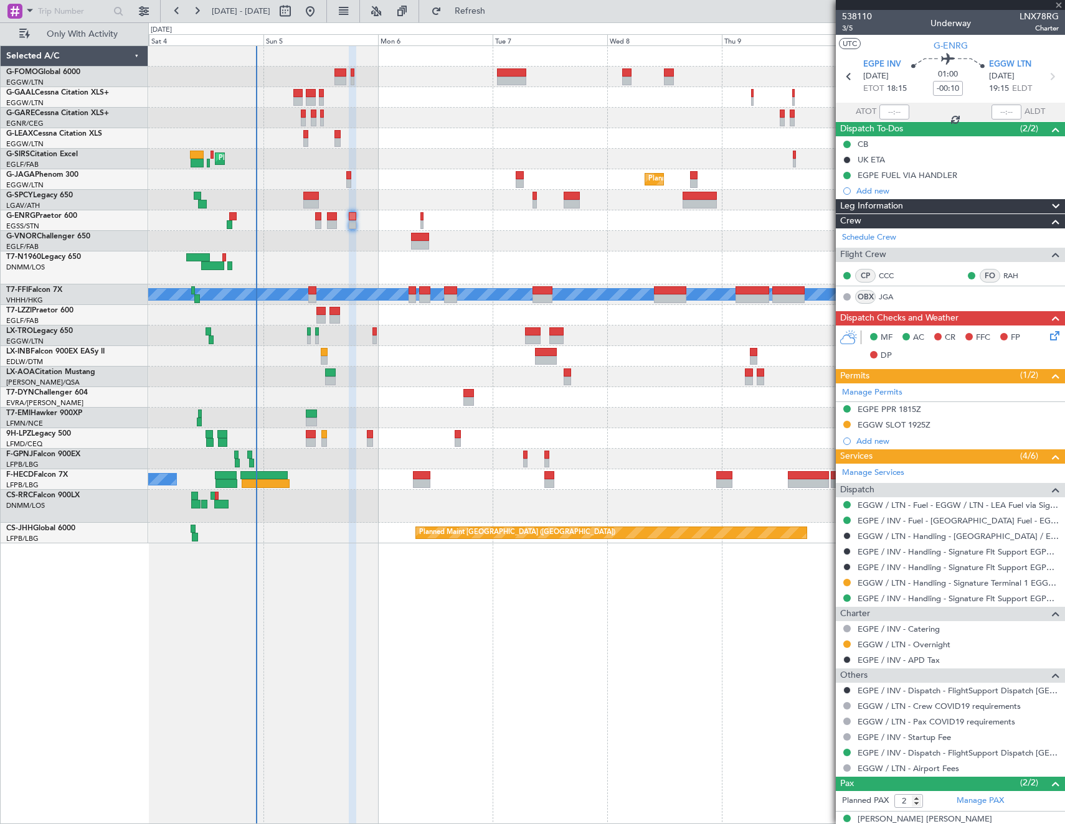
type input "+00:05"
type input "7"
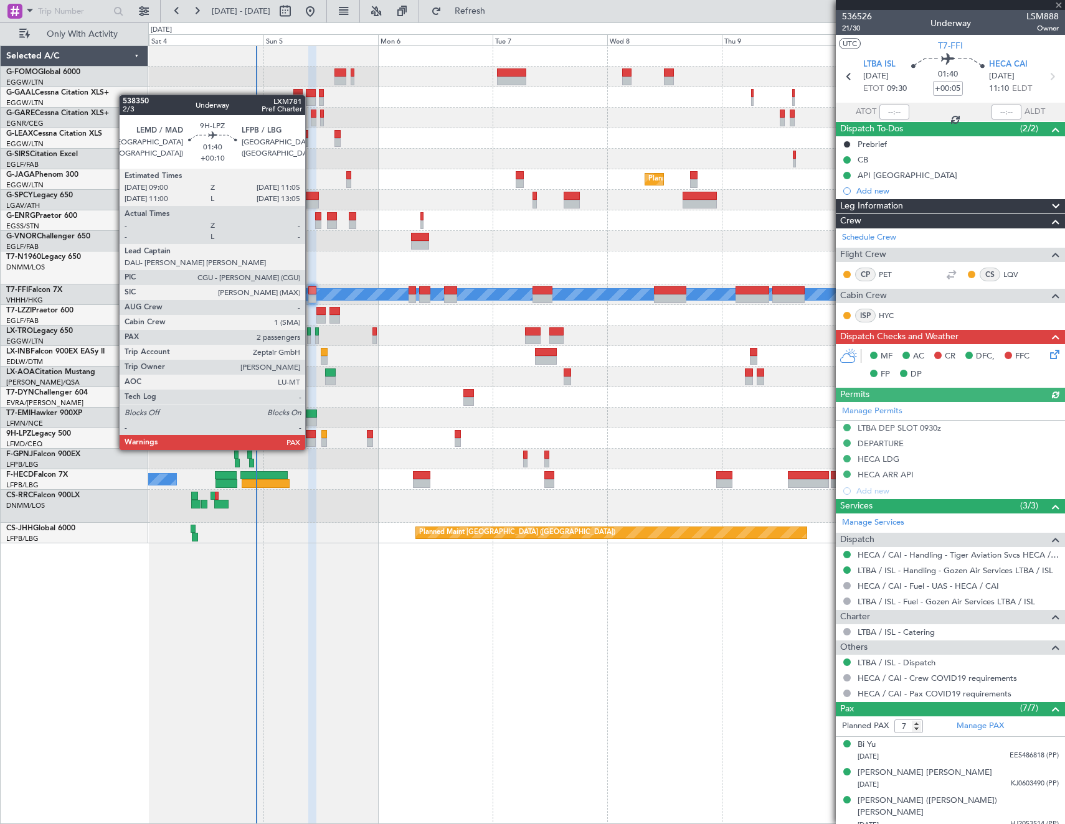
click at [311, 438] on div at bounding box center [311, 434] width 10 height 9
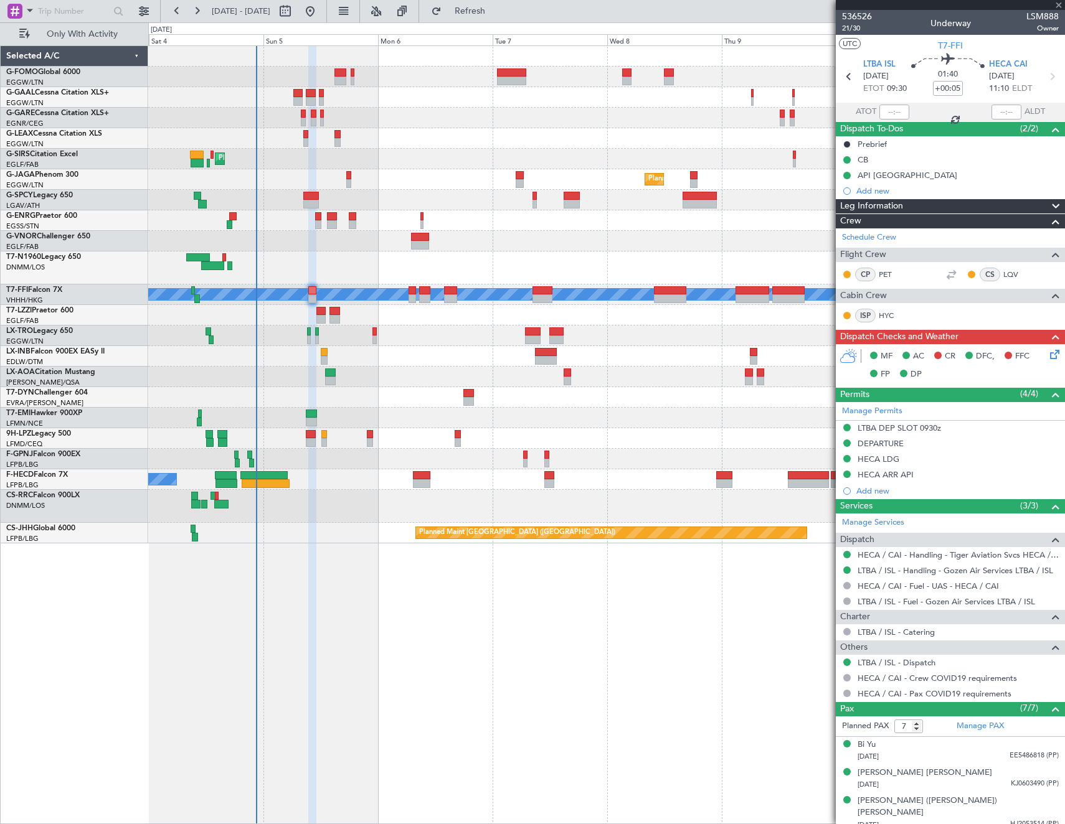
type input "+00:10"
type input "4"
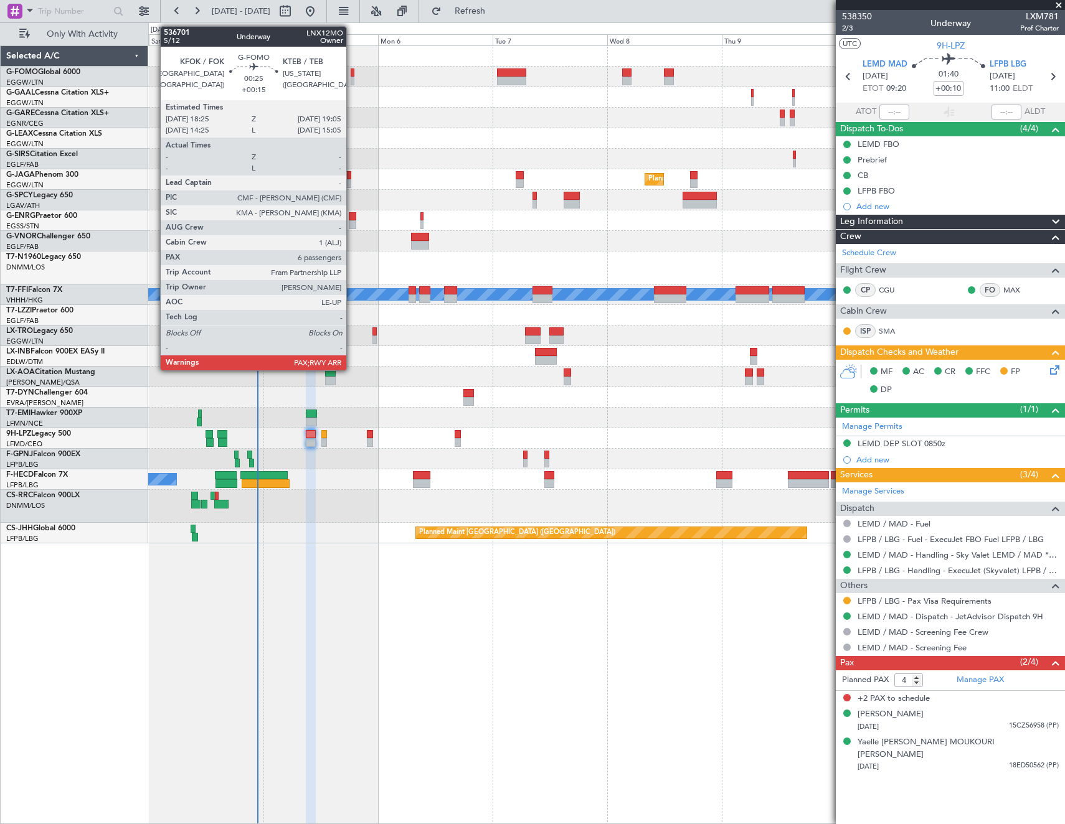
click at [352, 75] on div at bounding box center [353, 72] width 4 height 9
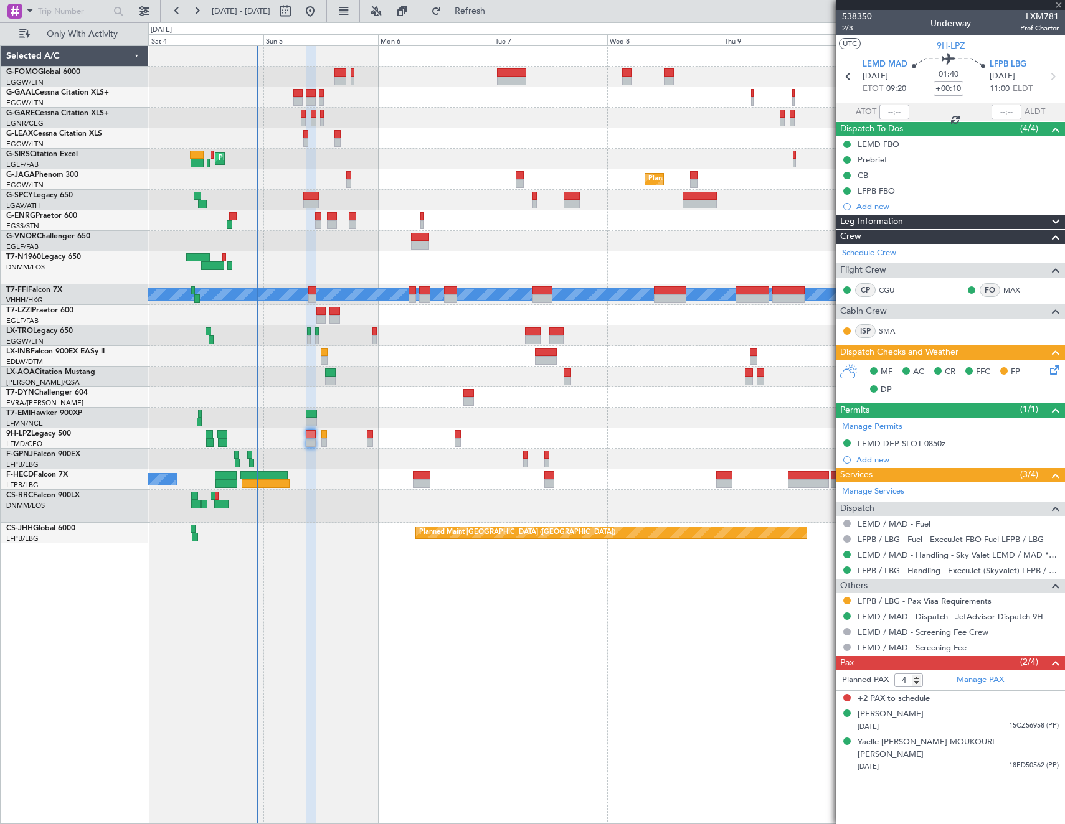
type input "+00:15"
type input "6"
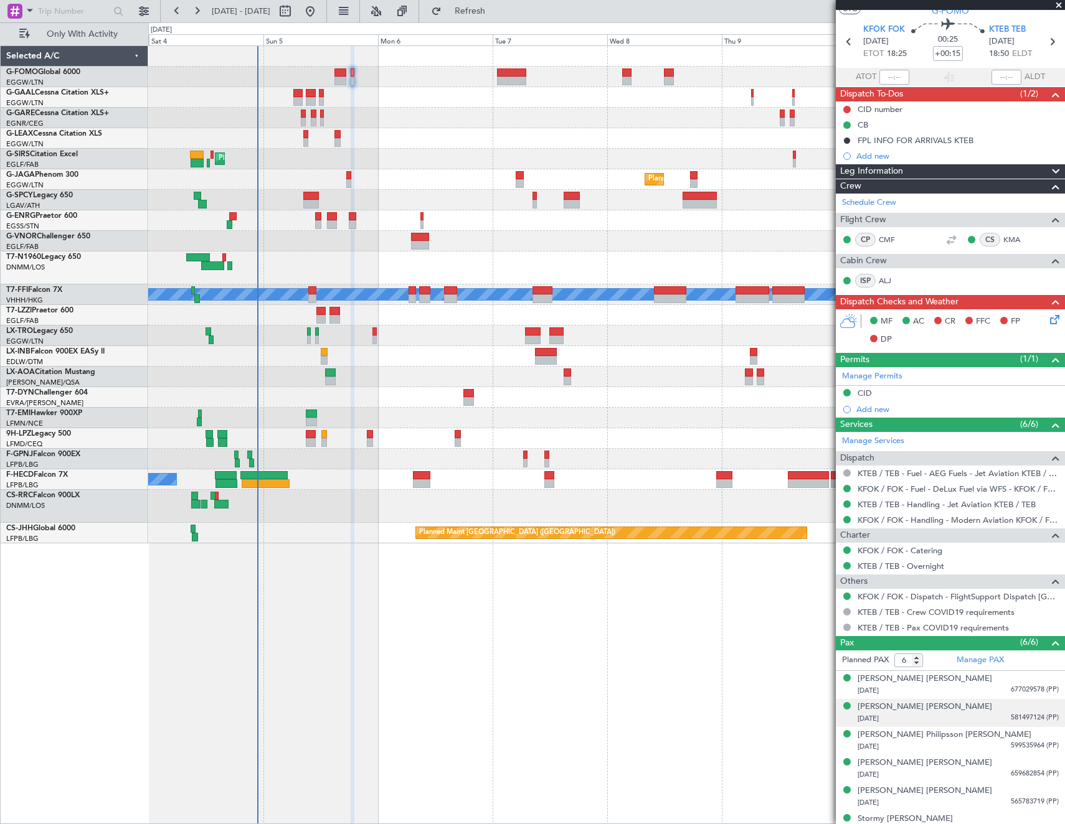
scroll to position [49, 0]
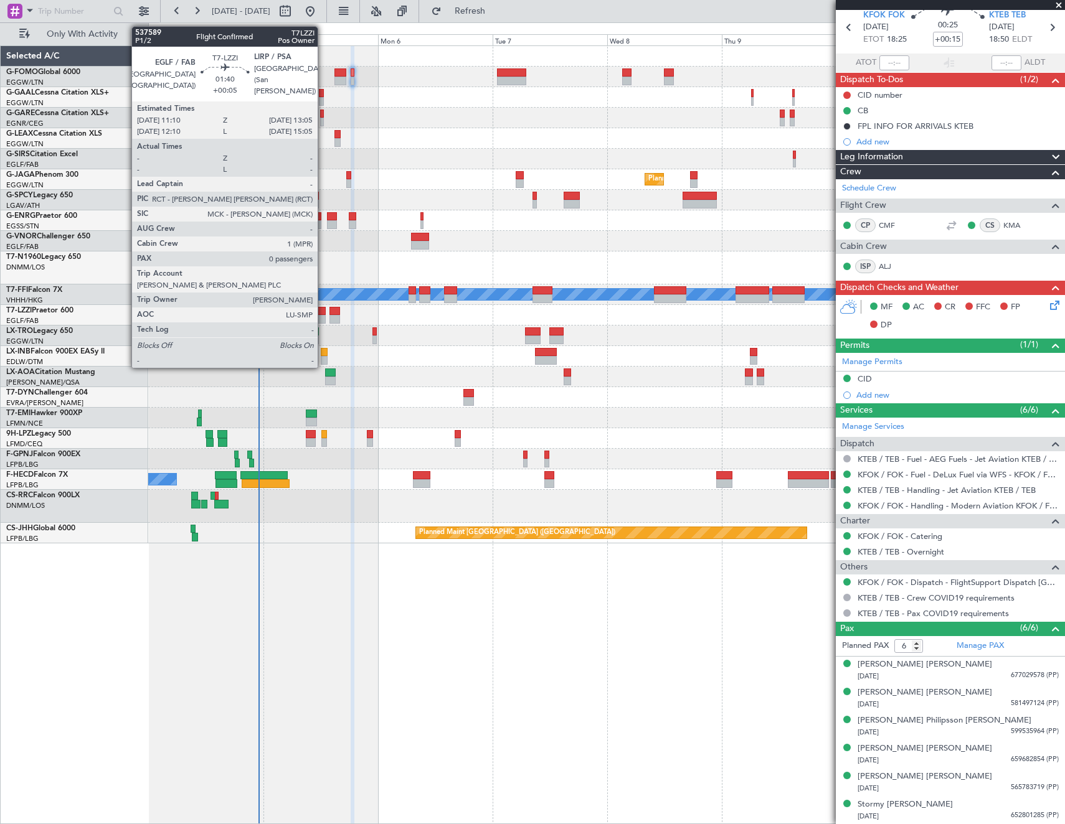
click at [323, 318] on div at bounding box center [320, 319] width 9 height 9
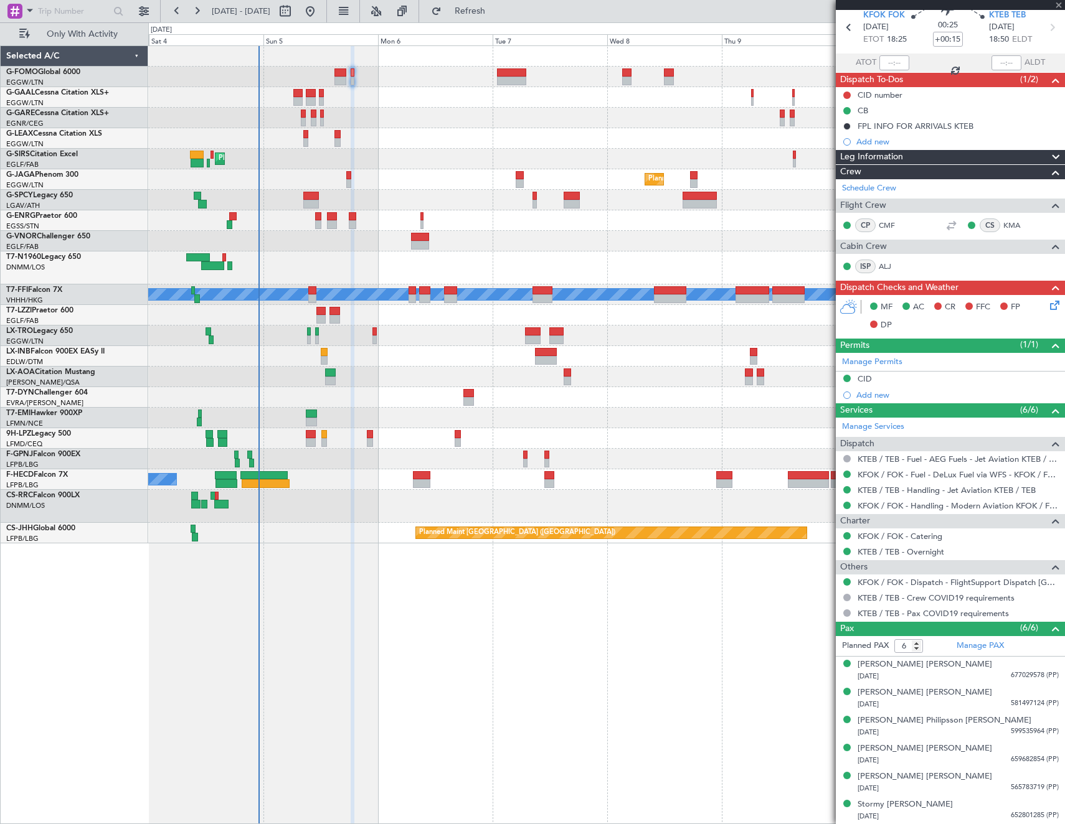
type input "+00:05"
type input "0"
